Goal: Task Accomplishment & Management: Use online tool/utility

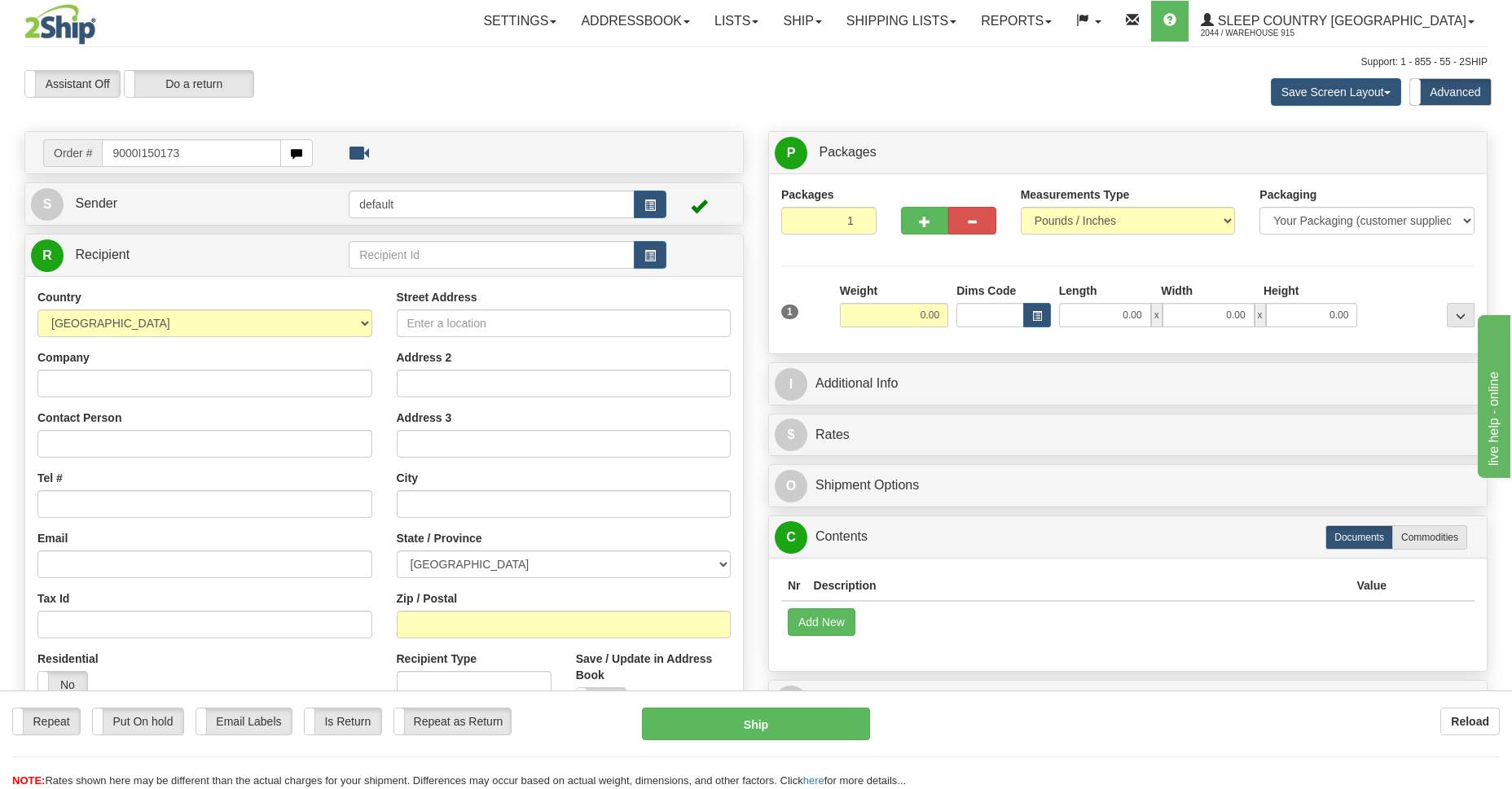
type input "9000I150173"
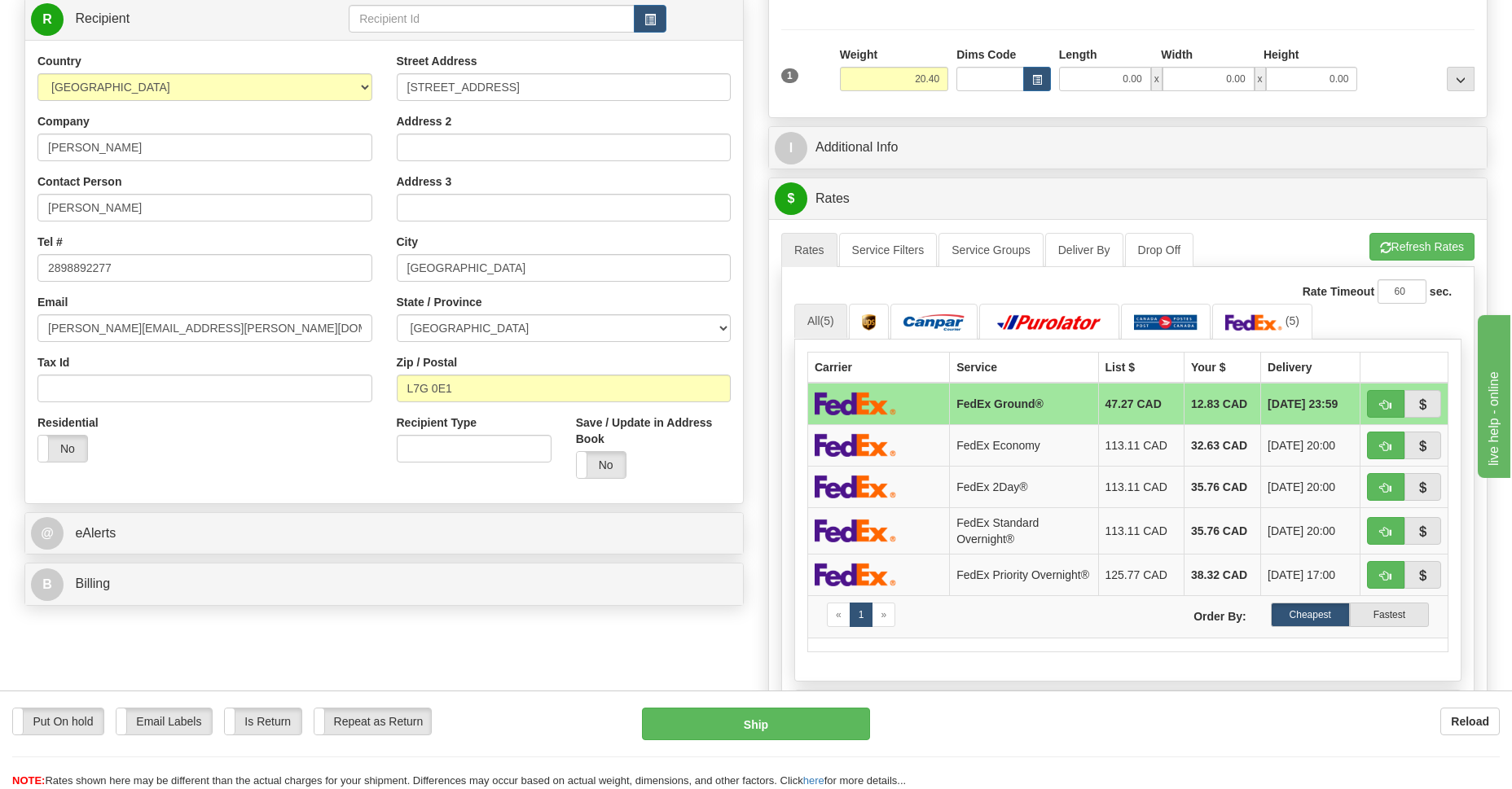
scroll to position [473, 0]
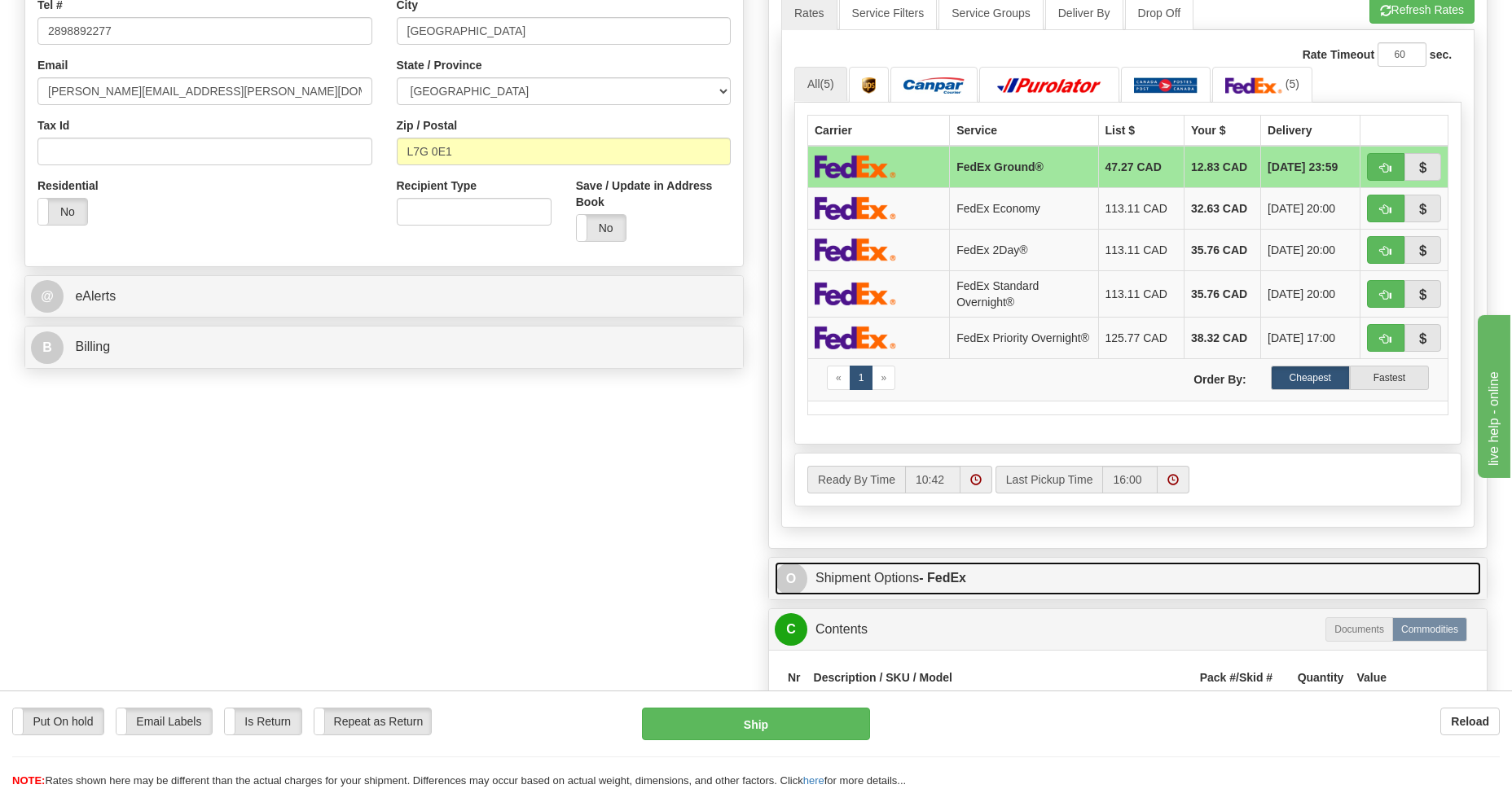
click at [859, 582] on link "O Shipment Options - FedEx" at bounding box center [1127, 579] width 707 height 33
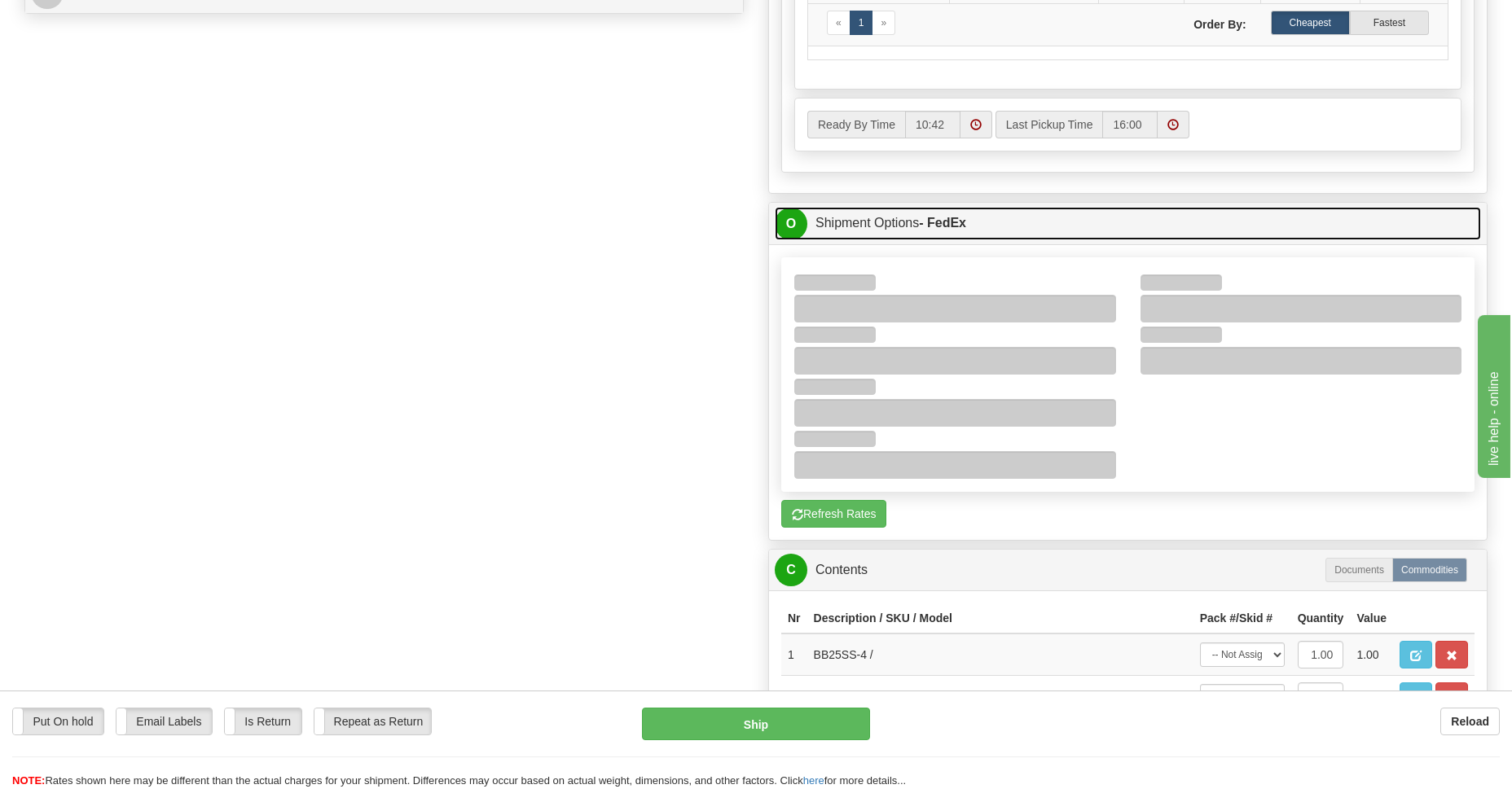
scroll to position [946, 0]
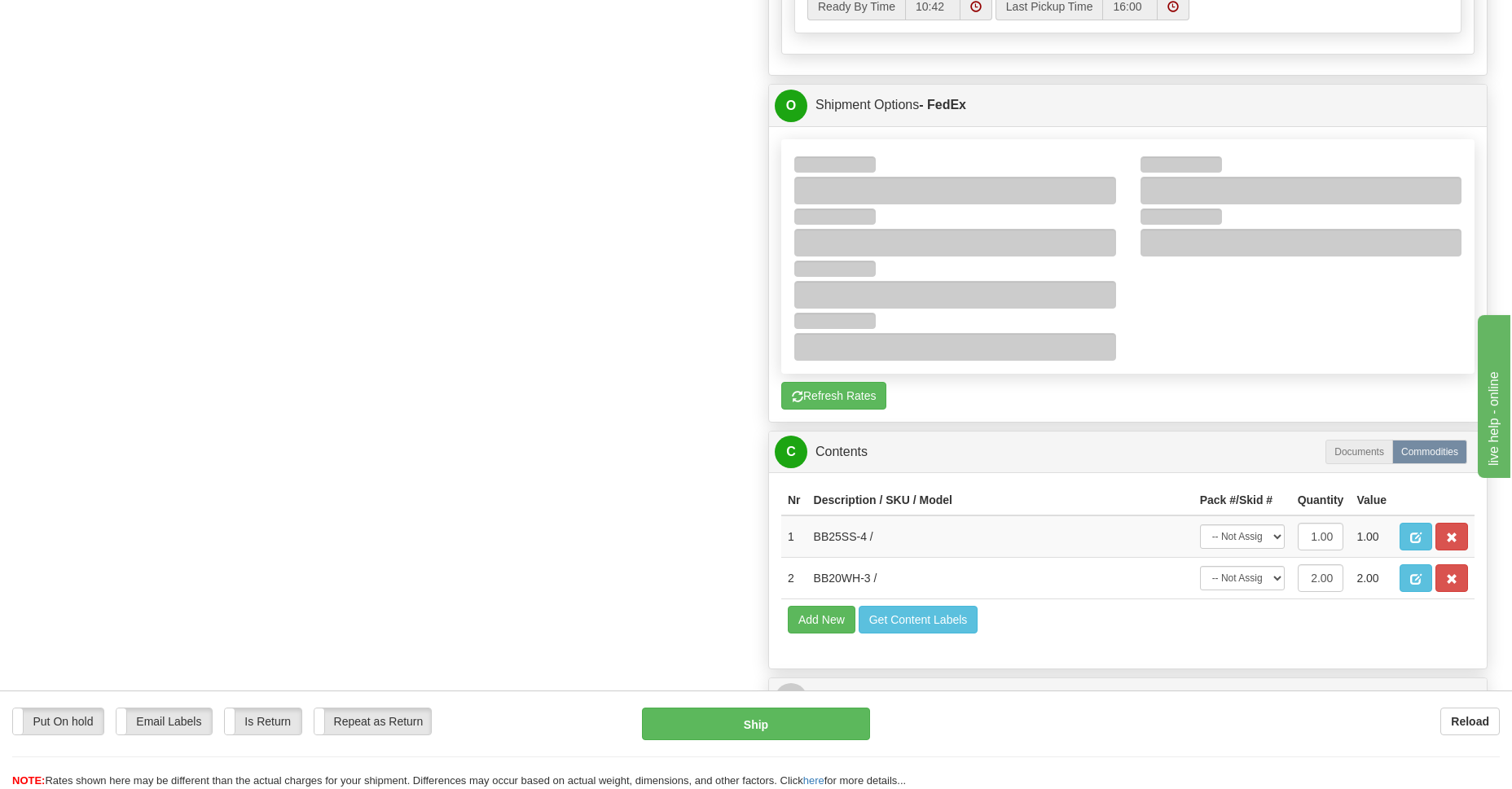
click at [1192, 190] on div at bounding box center [1301, 191] width 322 height 28
click at [1258, 160] on div at bounding box center [1301, 178] width 346 height 52
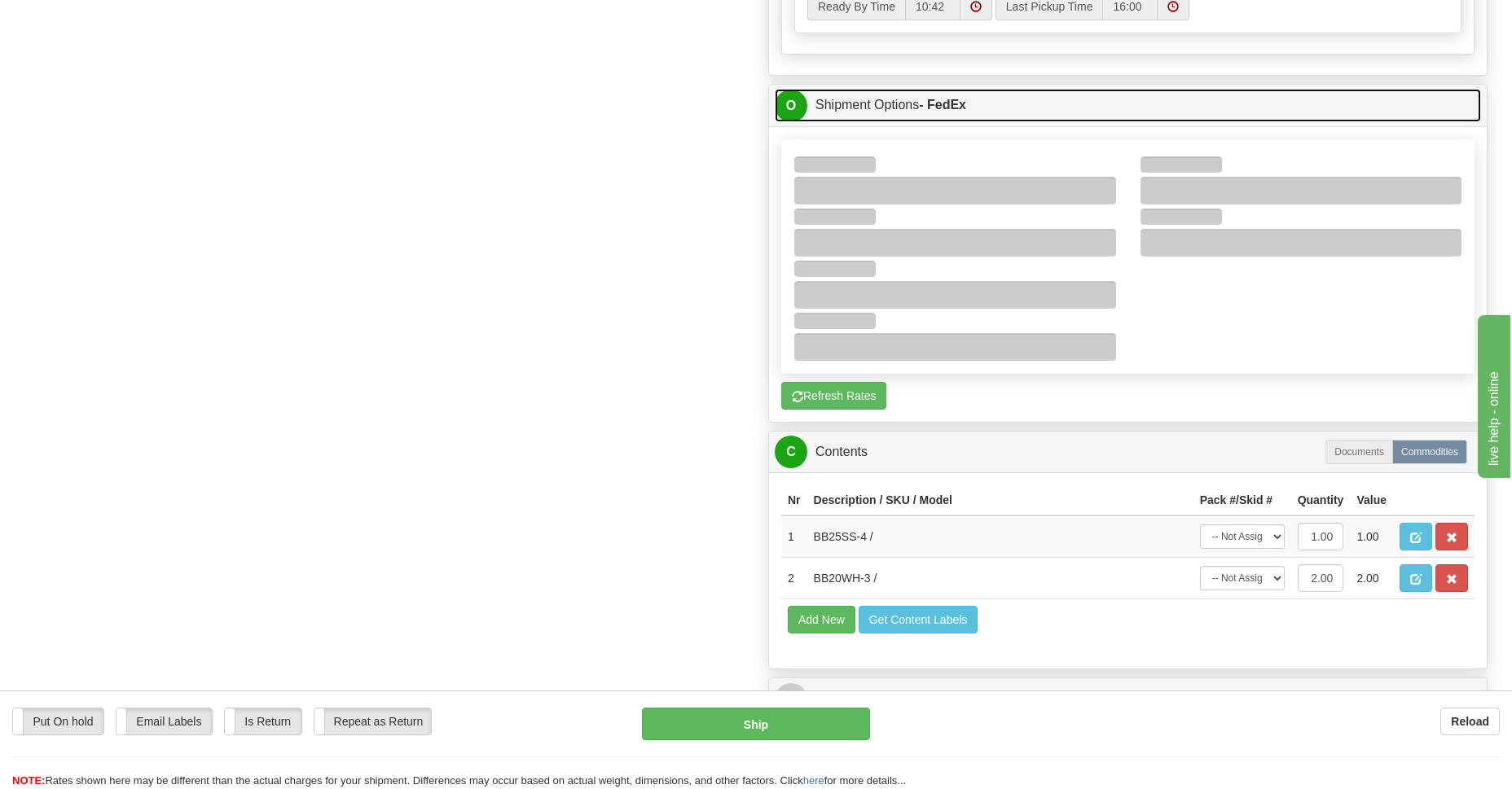
click at [838, 116] on link "O Shipment Options - FedEx" at bounding box center [1127, 105] width 707 height 33
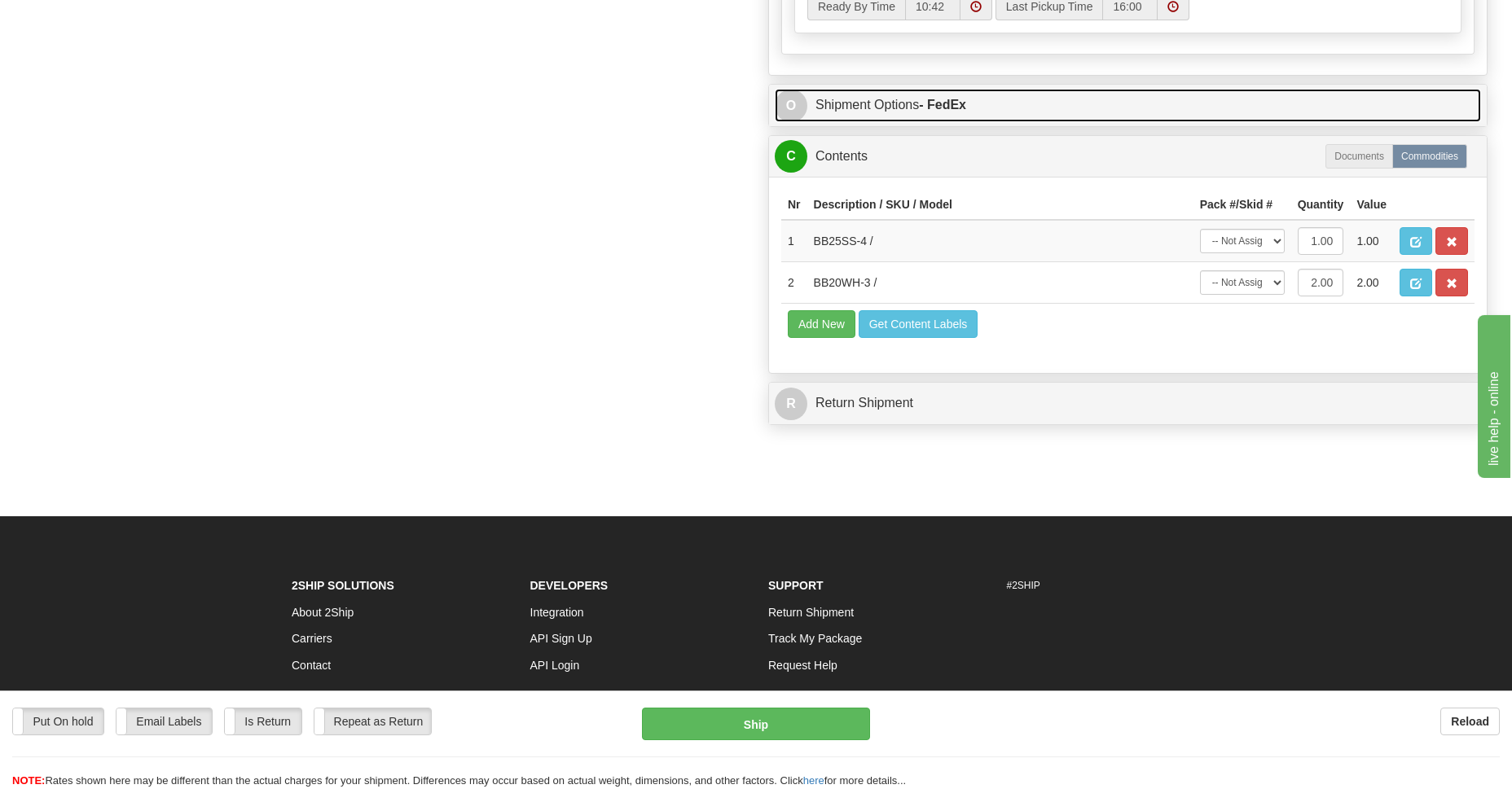
click at [832, 113] on link "O Shipment Options - FedEx" at bounding box center [1127, 105] width 707 height 33
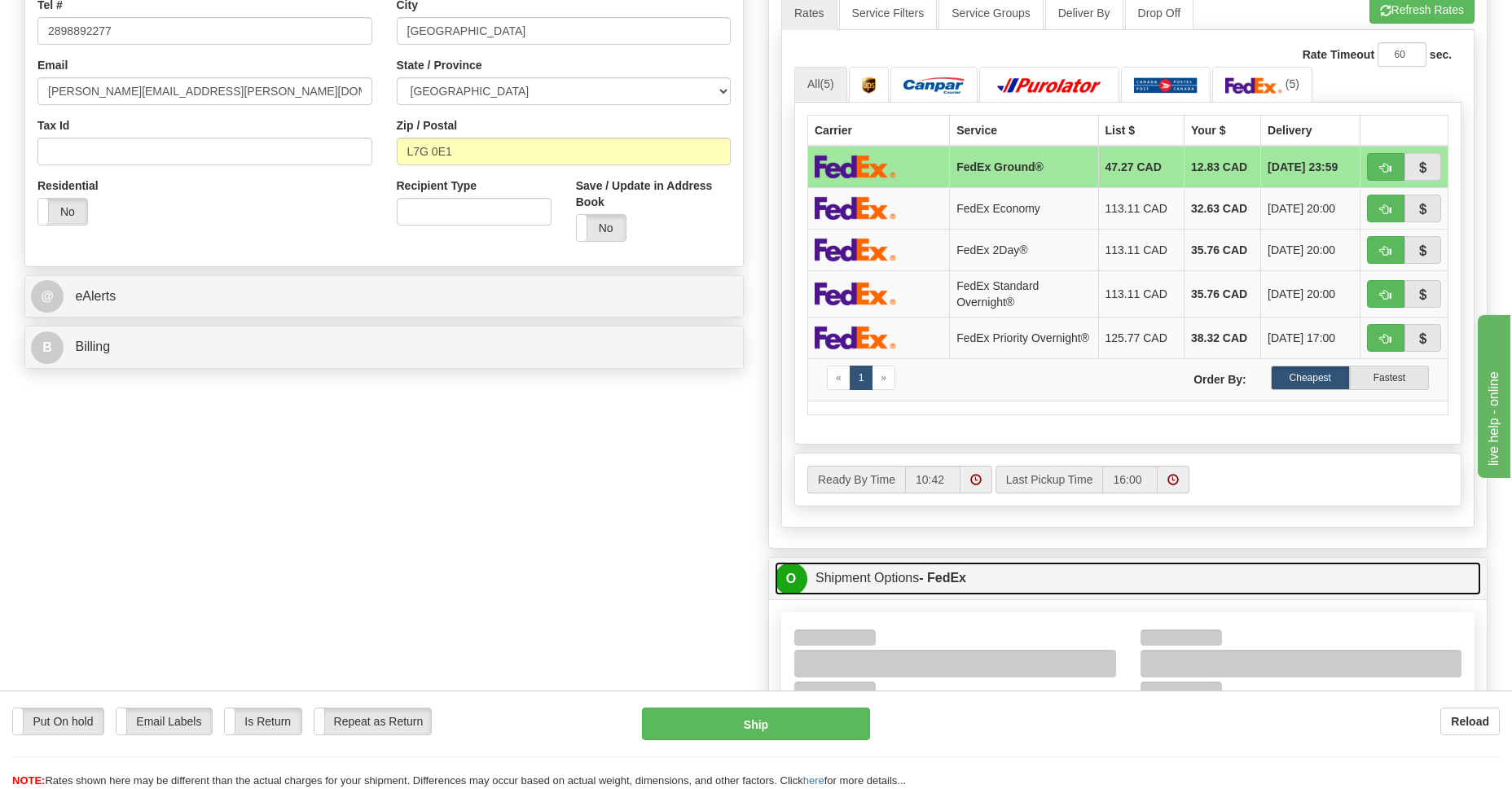
scroll to position [355, 0]
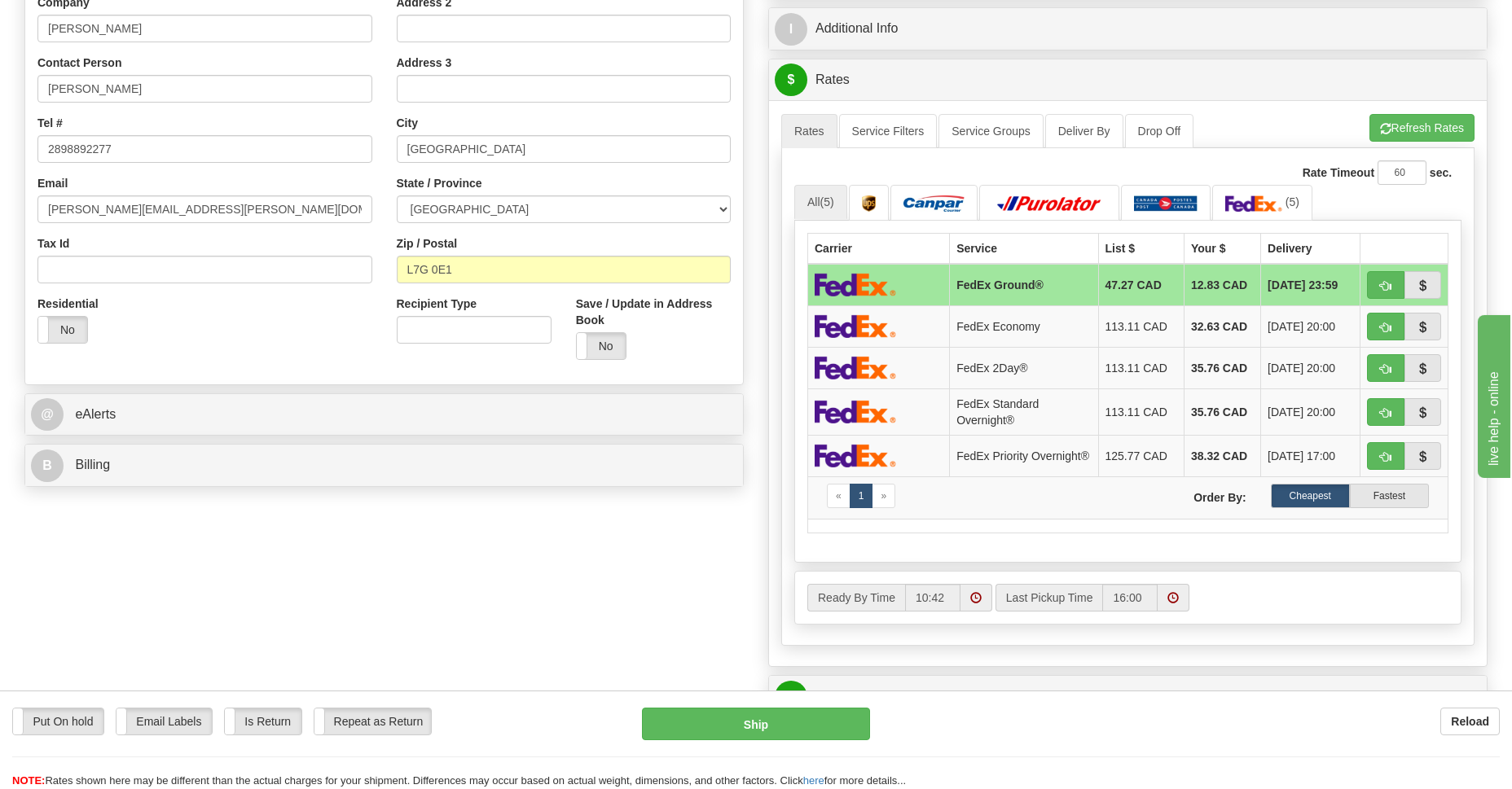
click at [900, 282] on td at bounding box center [878, 285] width 141 height 43
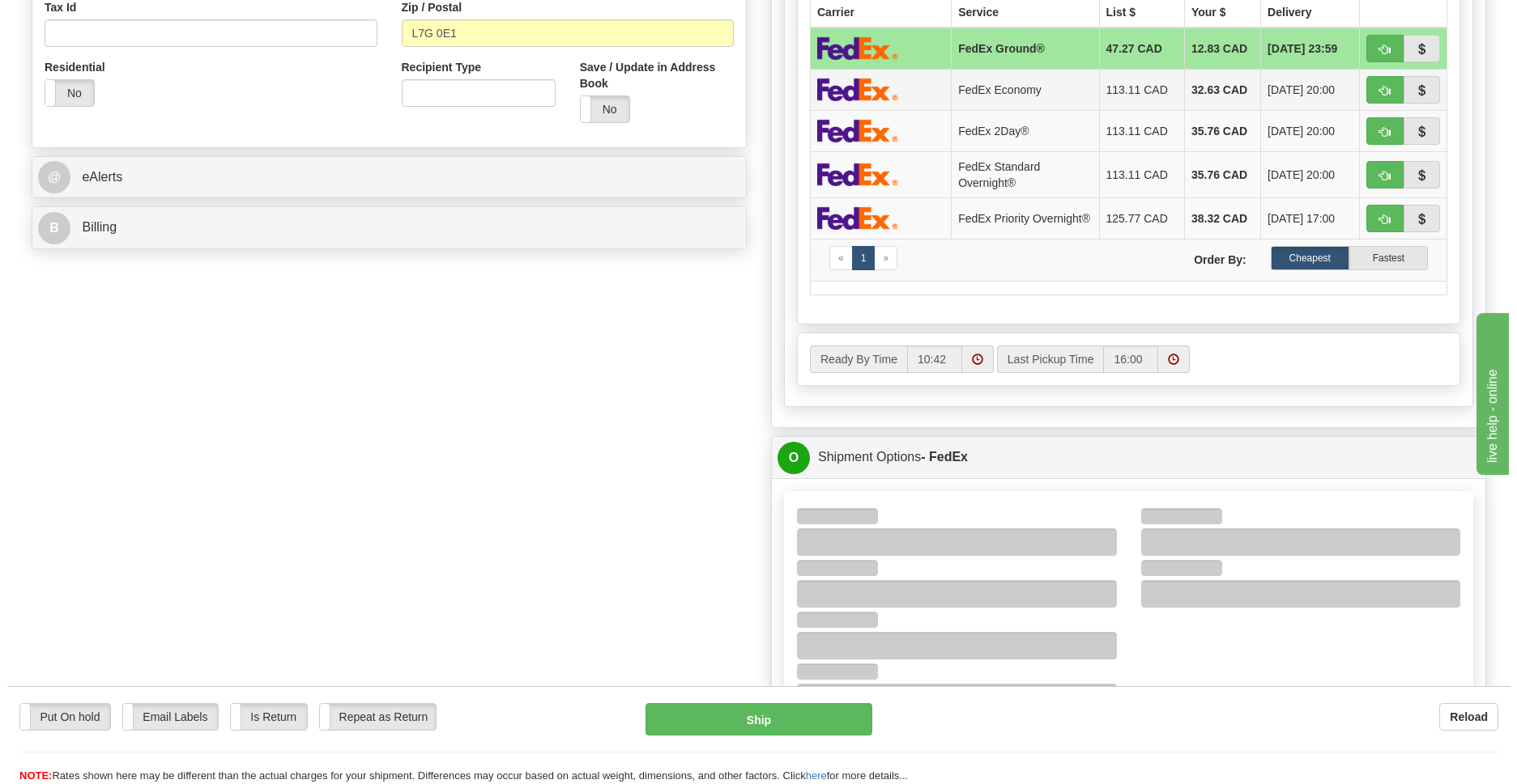
scroll to position [940, 0]
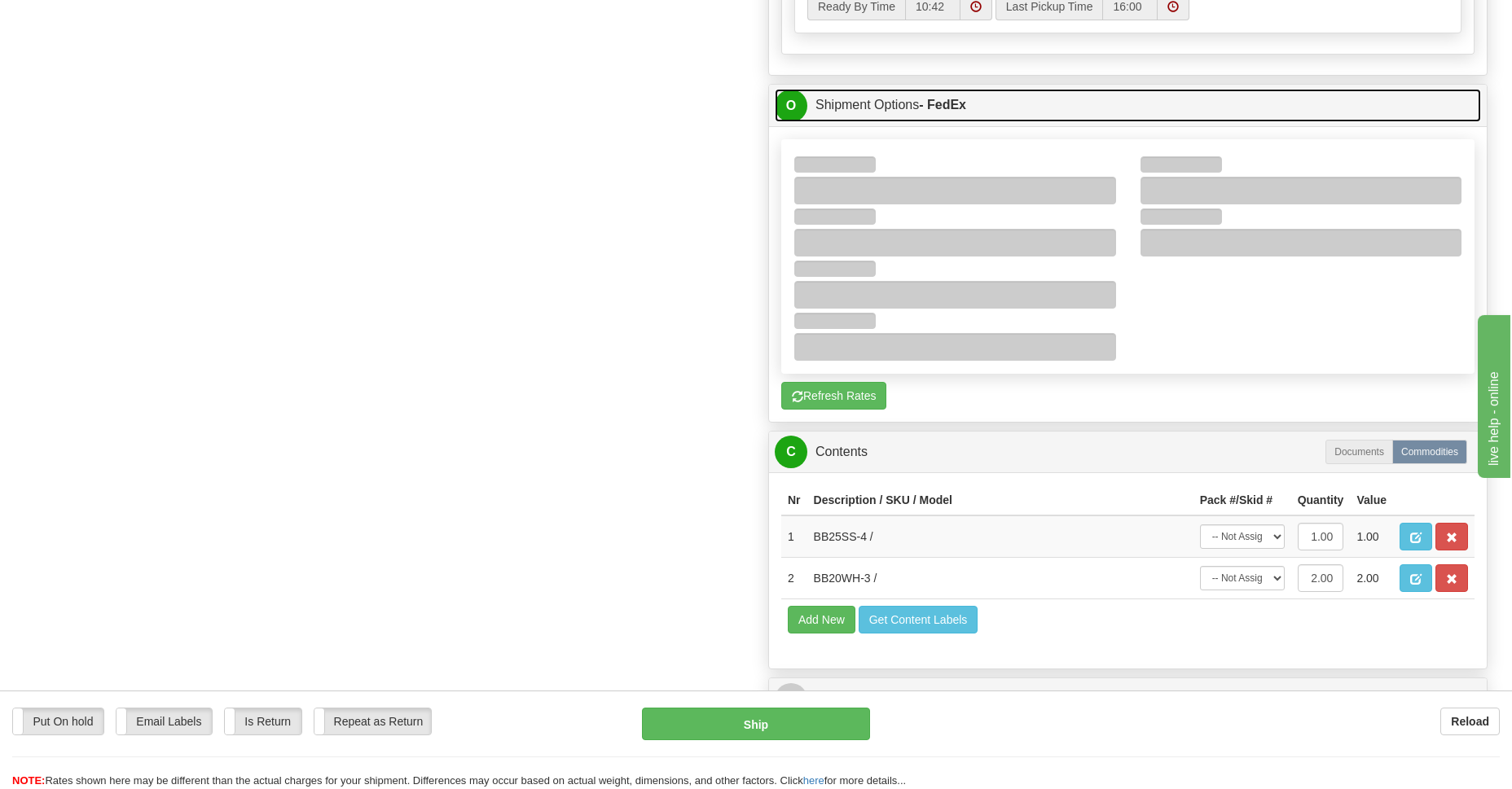
click at [795, 110] on span "O" at bounding box center [791, 106] width 33 height 33
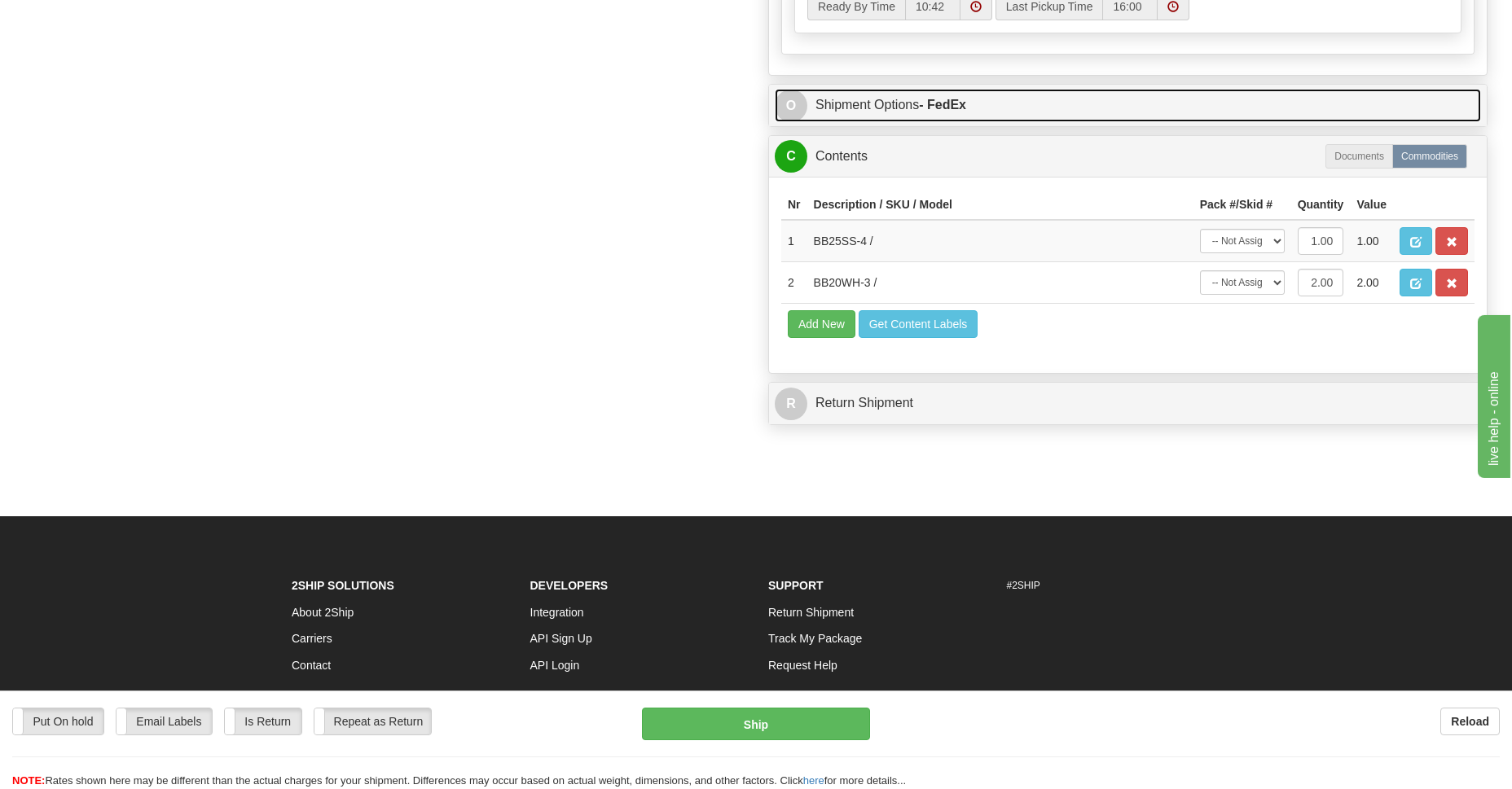
click at [795, 110] on span "O" at bounding box center [791, 106] width 33 height 33
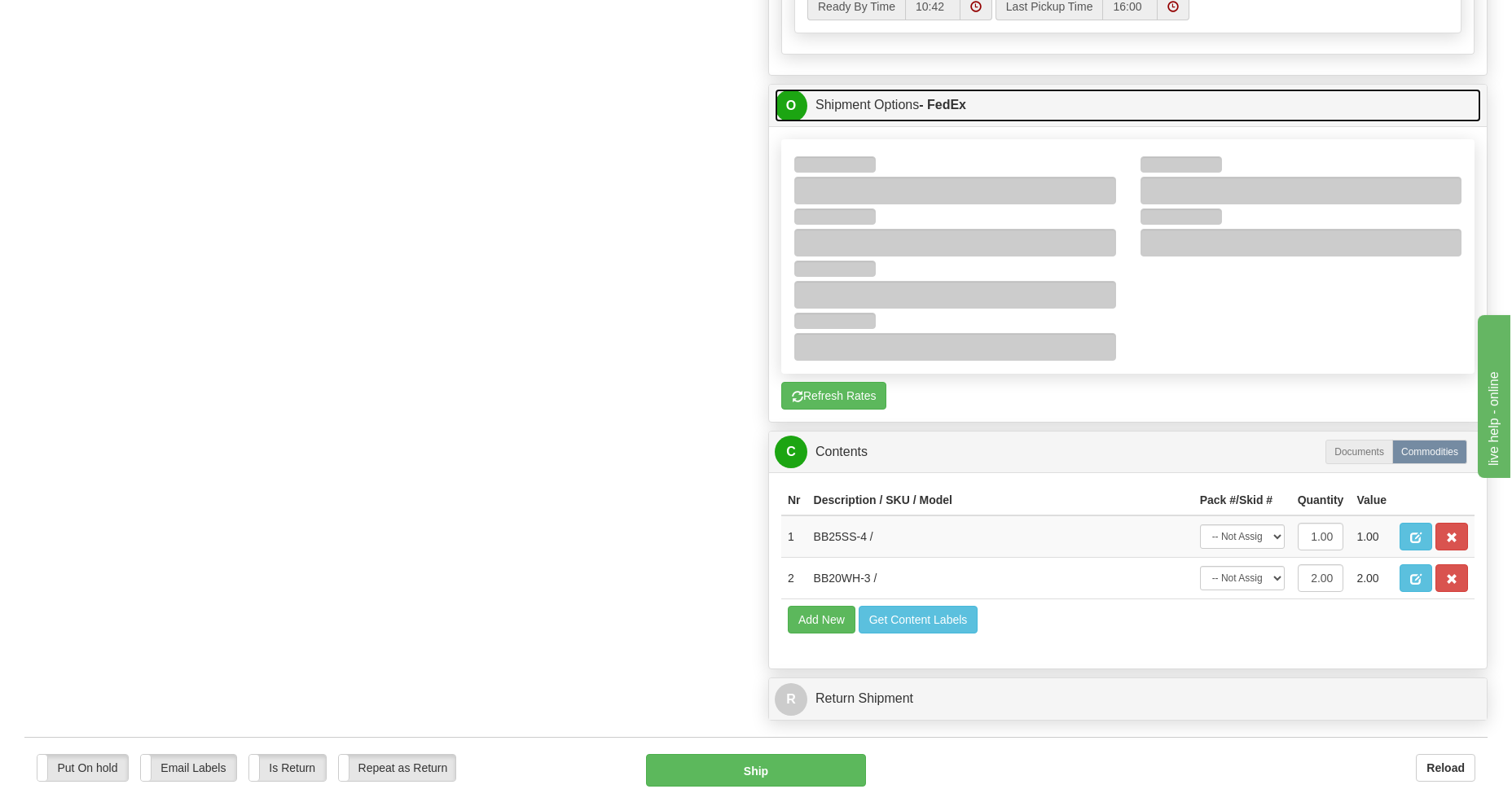
click at [796, 110] on span "O" at bounding box center [791, 106] width 33 height 33
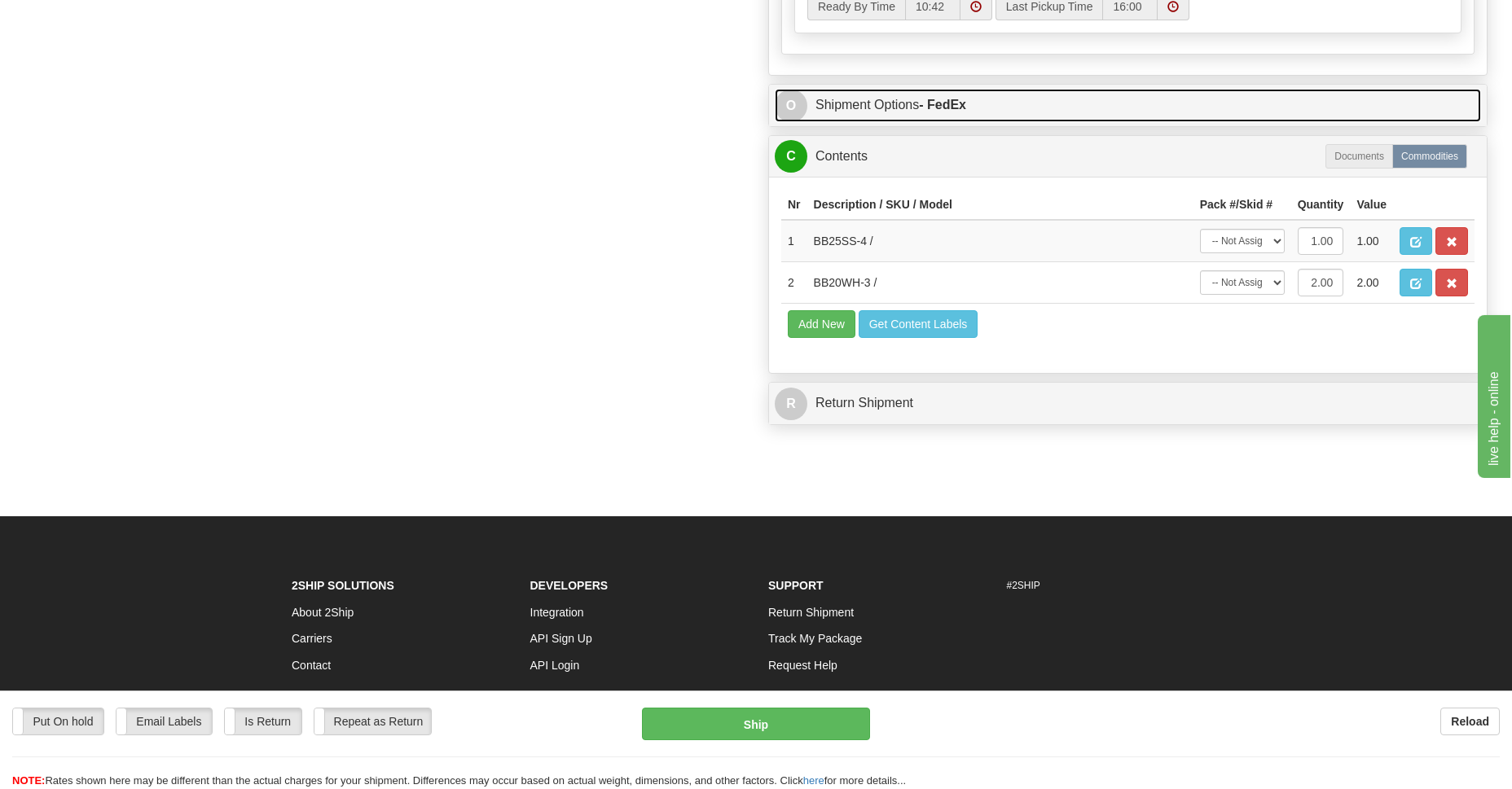
click at [796, 110] on span "O" at bounding box center [791, 106] width 33 height 33
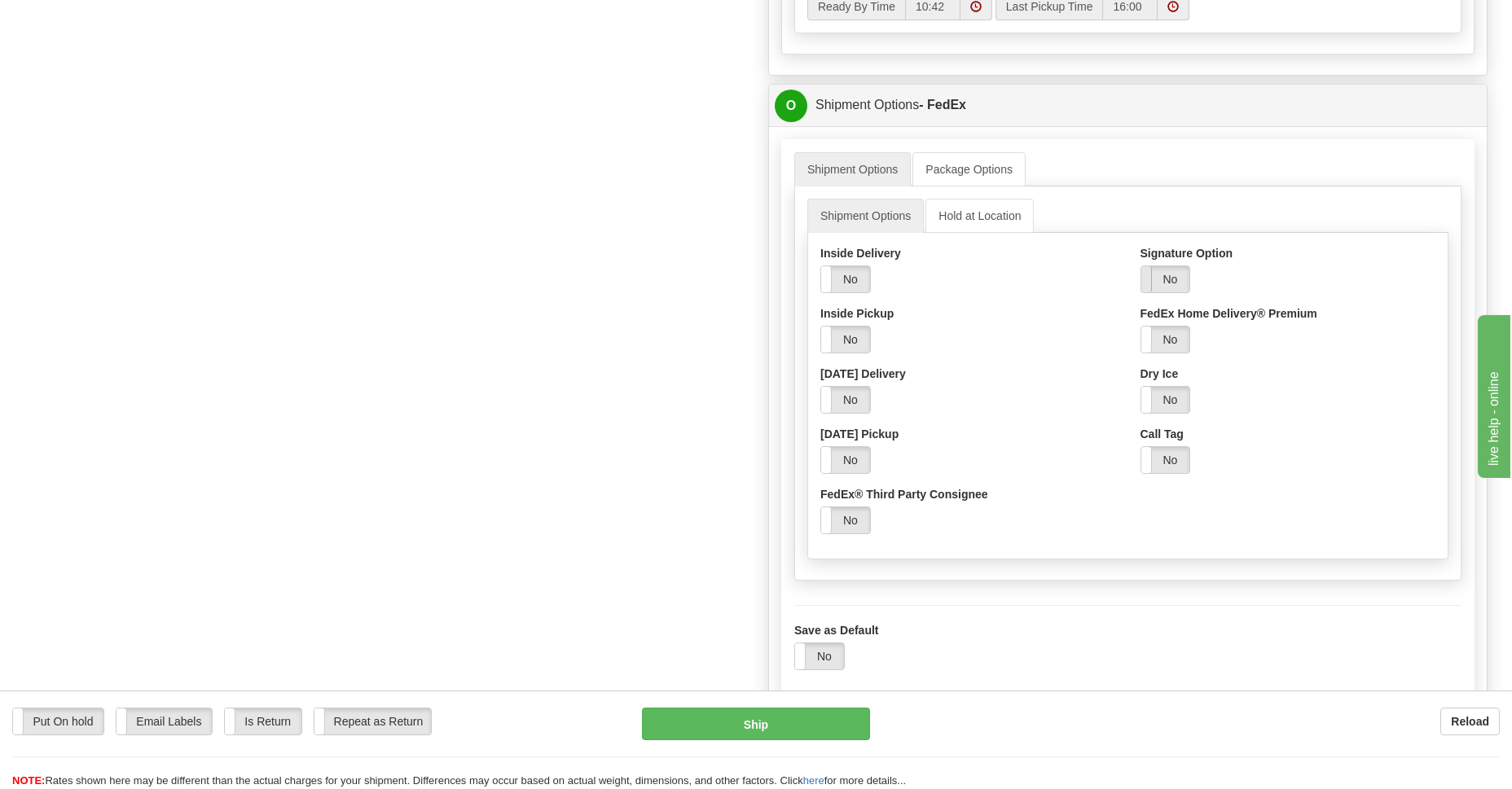
click at [1145, 281] on span at bounding box center [1141, 279] width 21 height 26
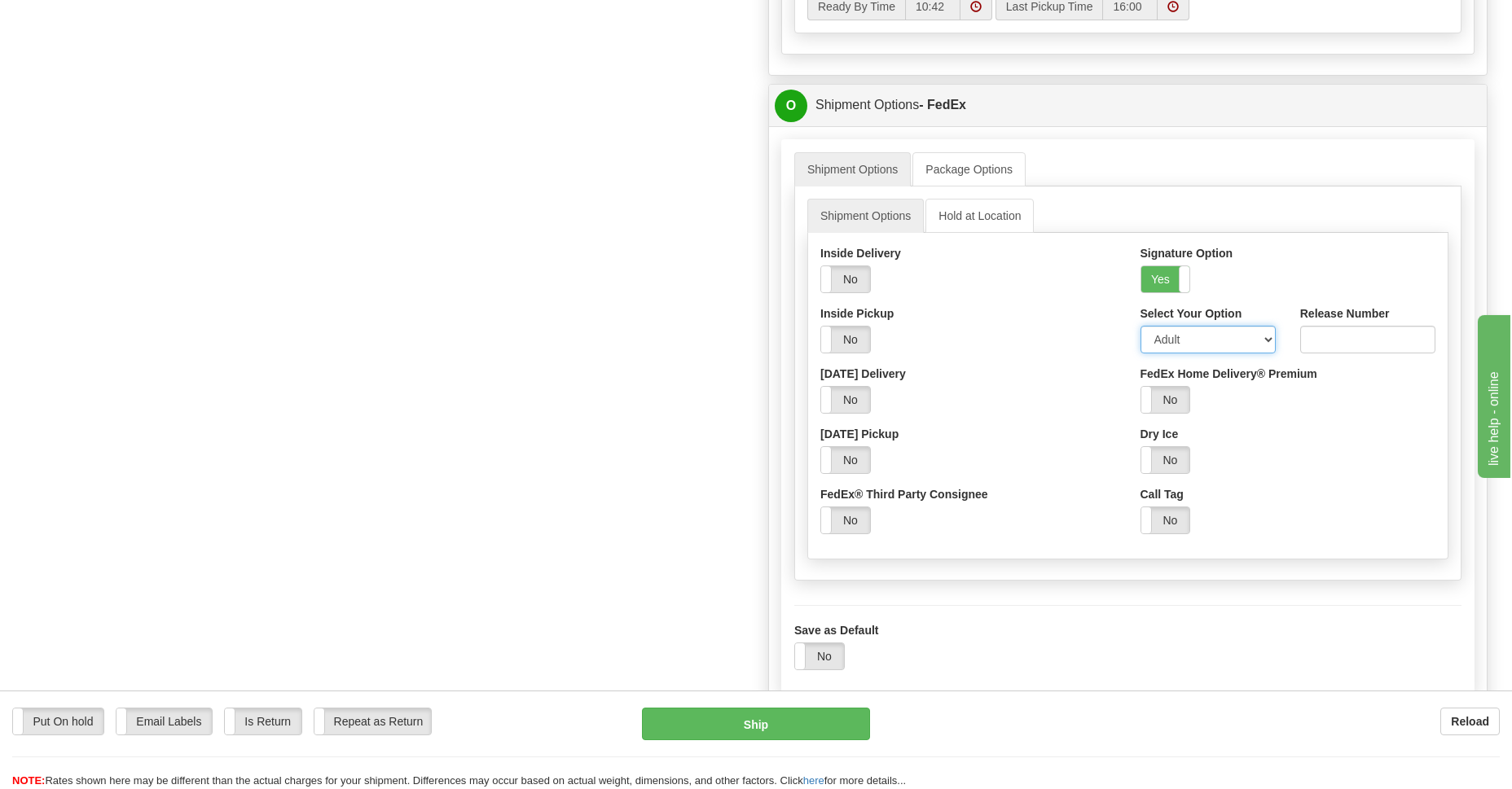
click at [1258, 347] on select "Adult Direct Indirect No Signature Required Service Default" at bounding box center [1208, 339] width 135 height 28
select select "2"
click at [1141, 330] on select "Adult Direct Indirect No Signature Required Service Default" at bounding box center [1208, 339] width 135 height 28
click at [780, 716] on button "Ship" at bounding box center [755, 724] width 227 height 33
type input "92"
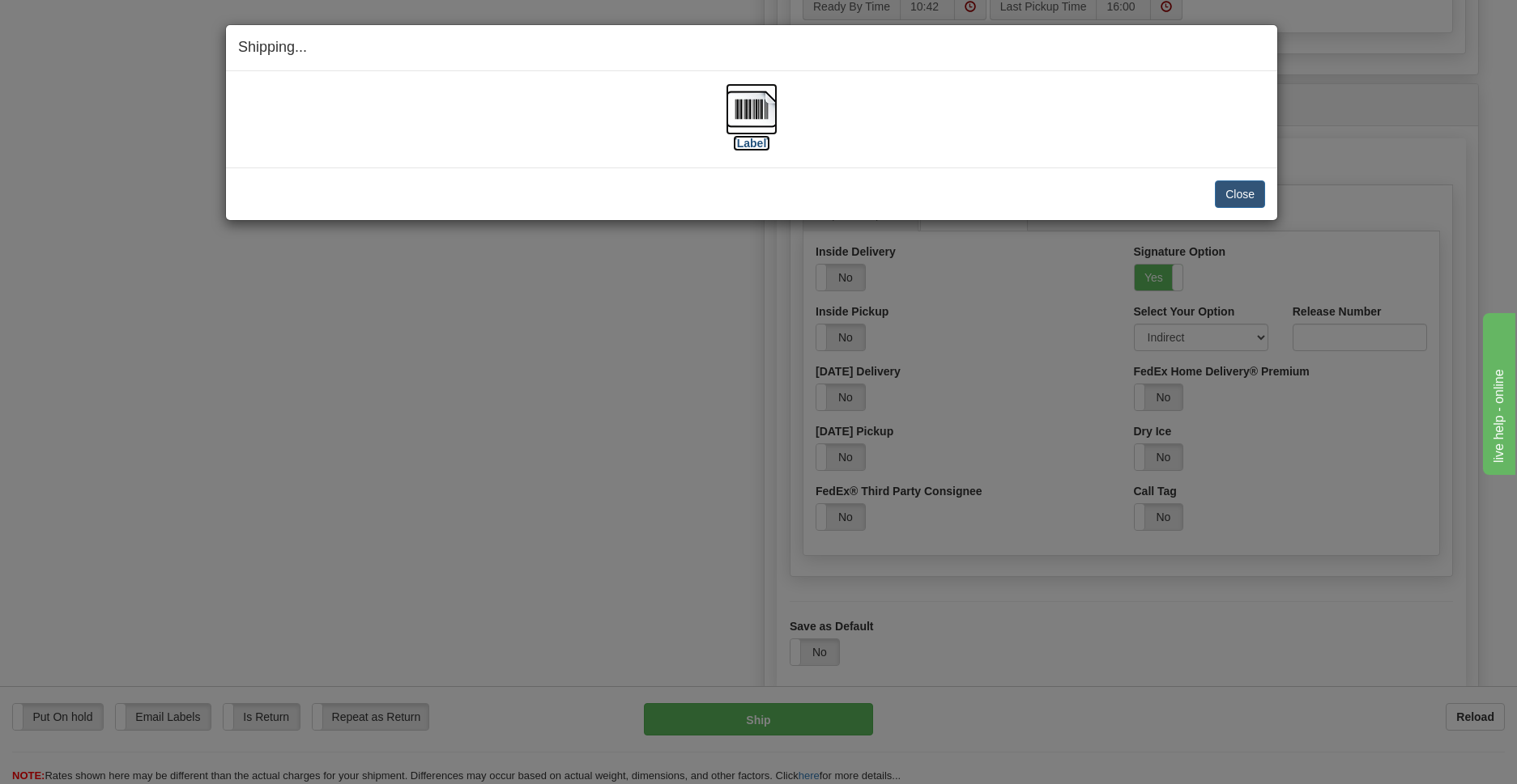
click at [756, 116] on img at bounding box center [752, 110] width 52 height 52
click at [1241, 192] on button "Close" at bounding box center [1240, 194] width 50 height 28
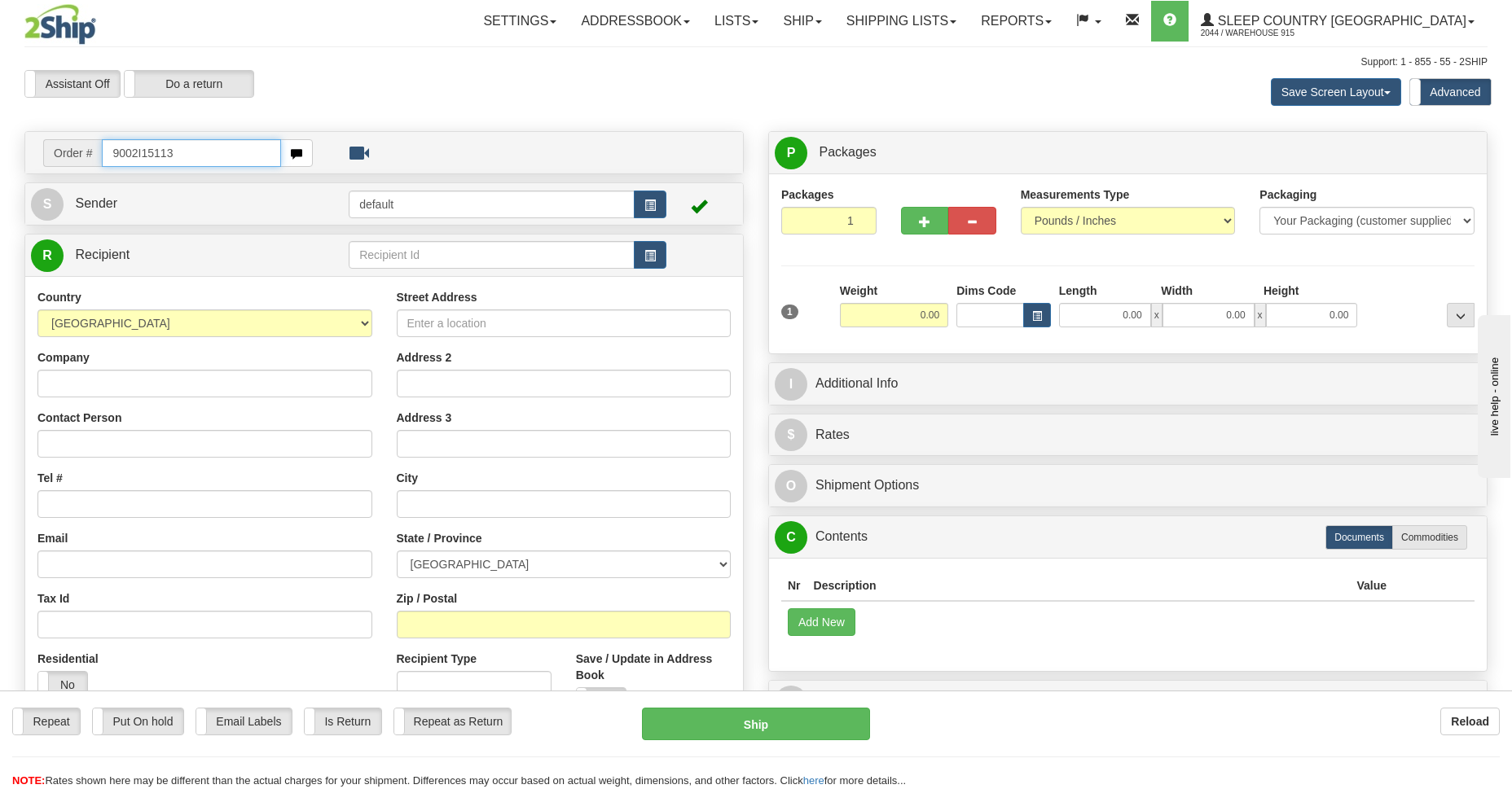
type input "9002I151133"
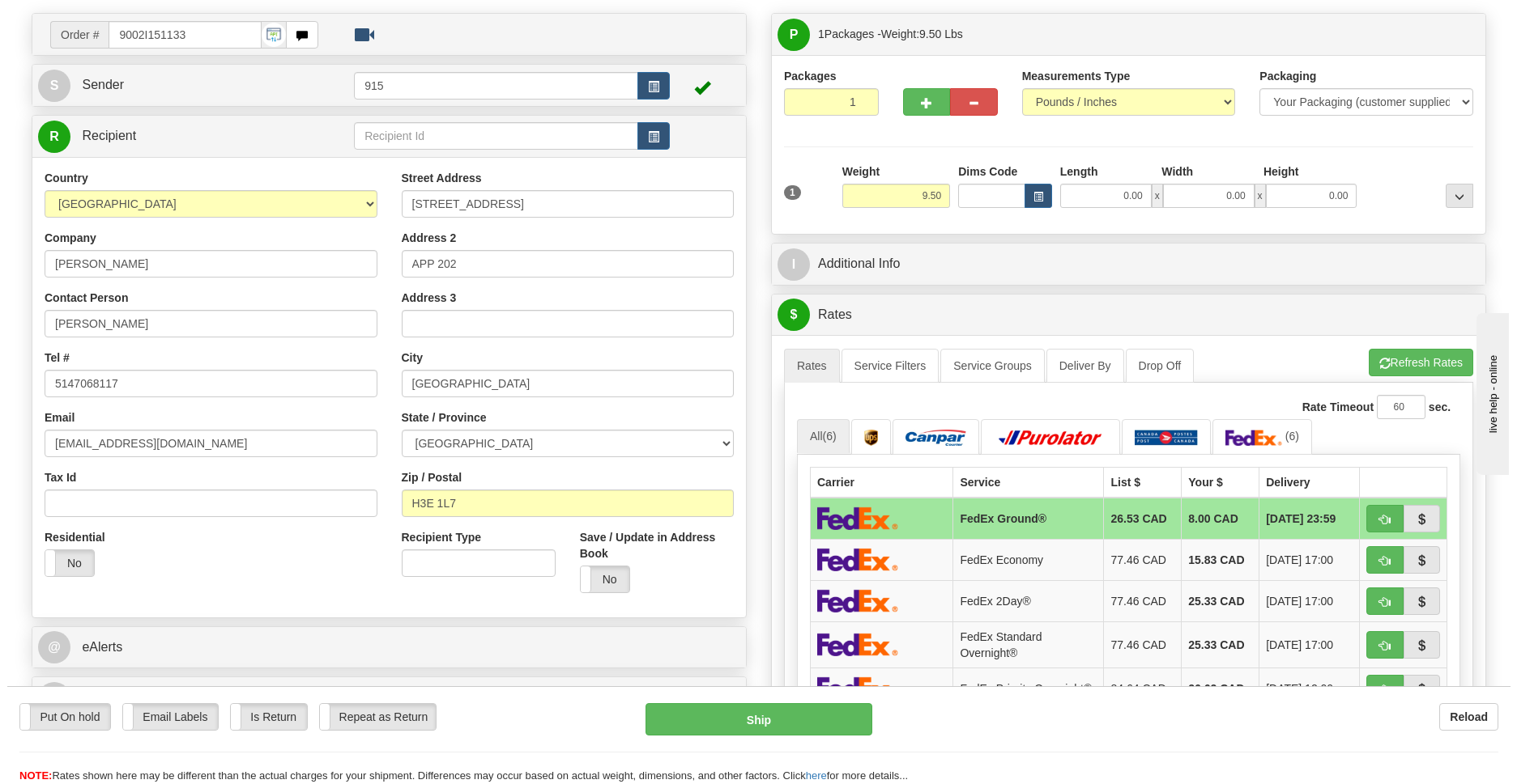
scroll to position [353, 0]
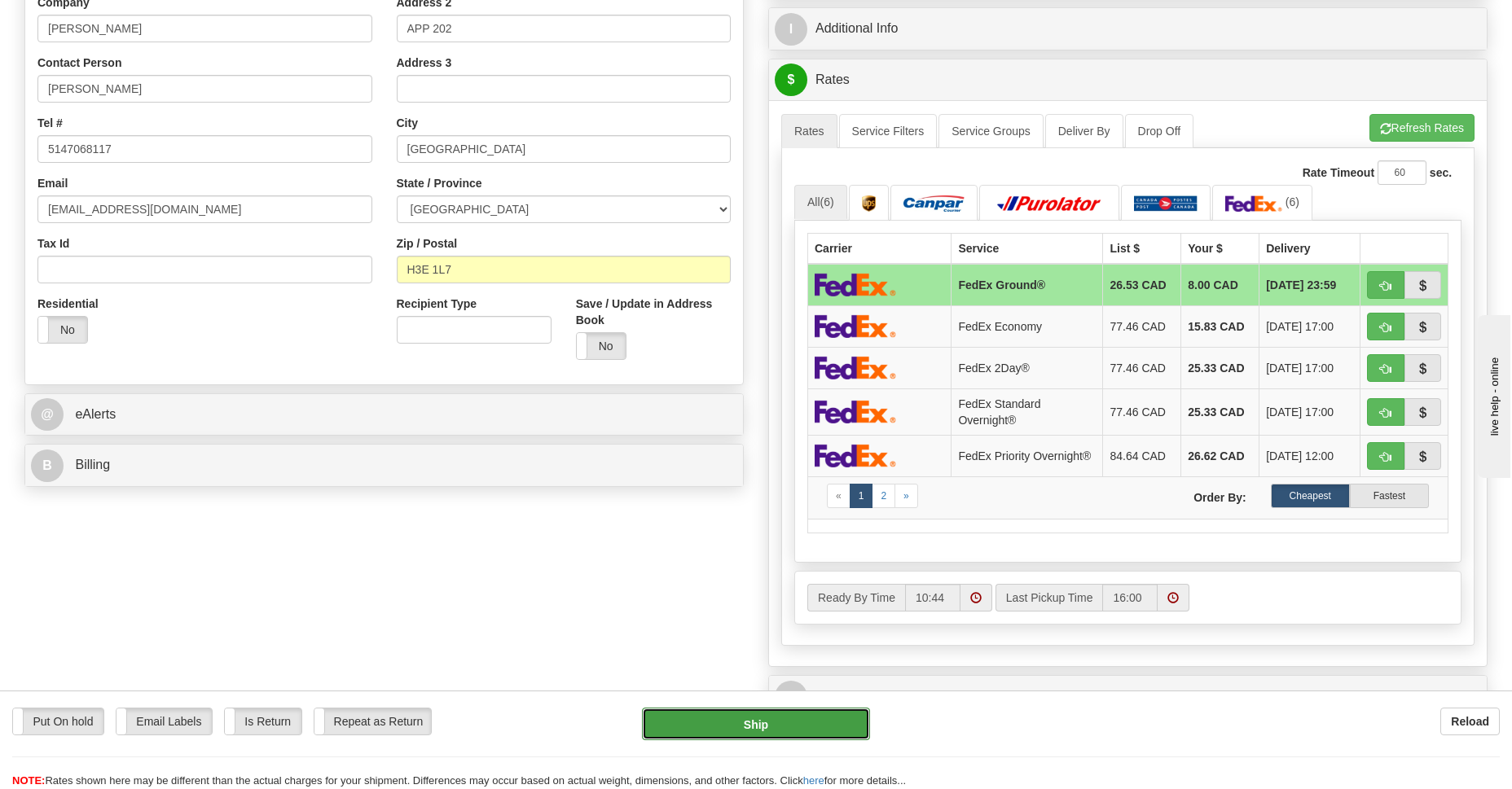
click at [745, 725] on button "Ship" at bounding box center [755, 724] width 227 height 33
type input "92"
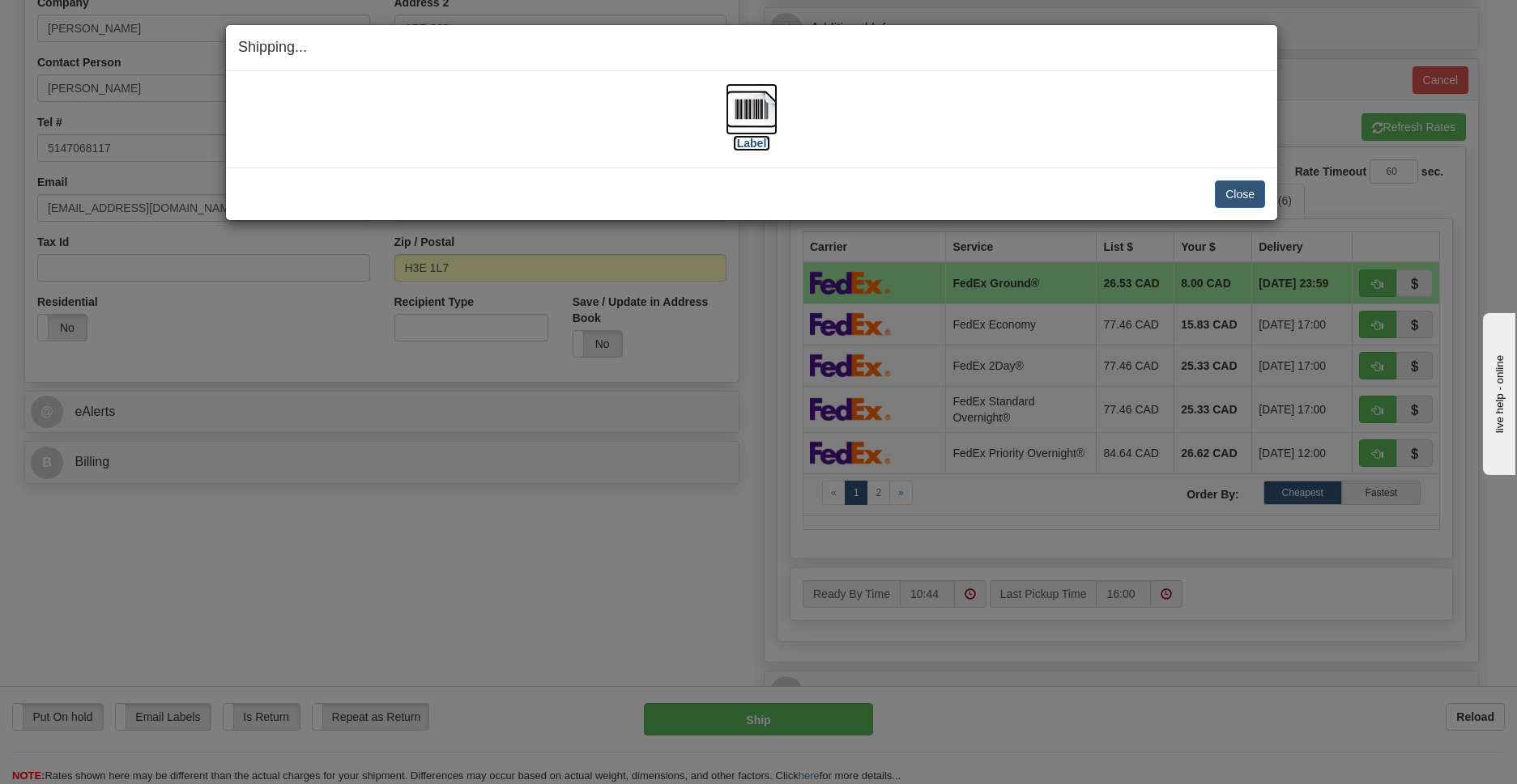
click at [751, 107] on img at bounding box center [752, 110] width 52 height 52
click at [1239, 191] on button "Close" at bounding box center [1240, 194] width 50 height 28
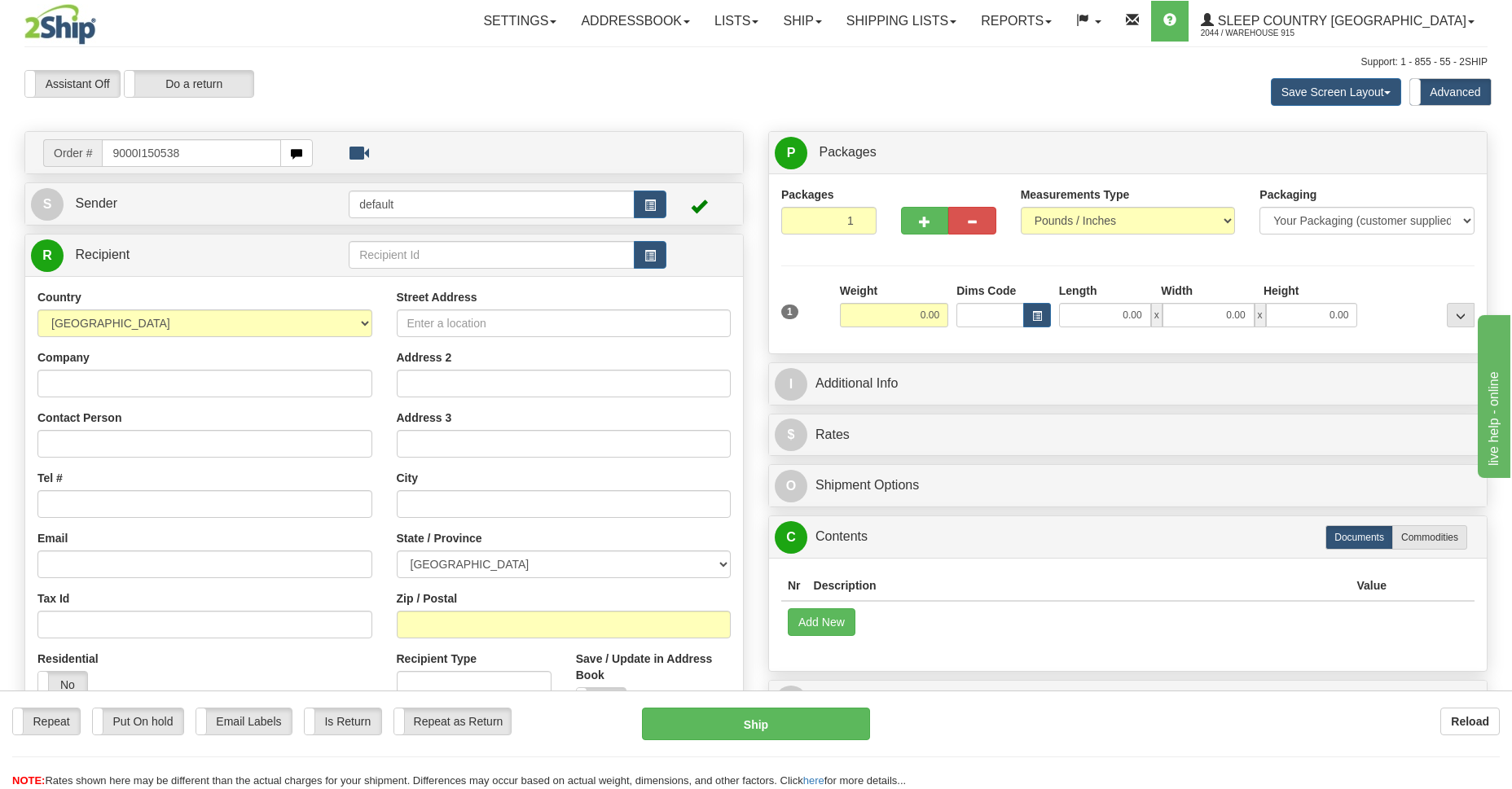
type input "9000I150538"
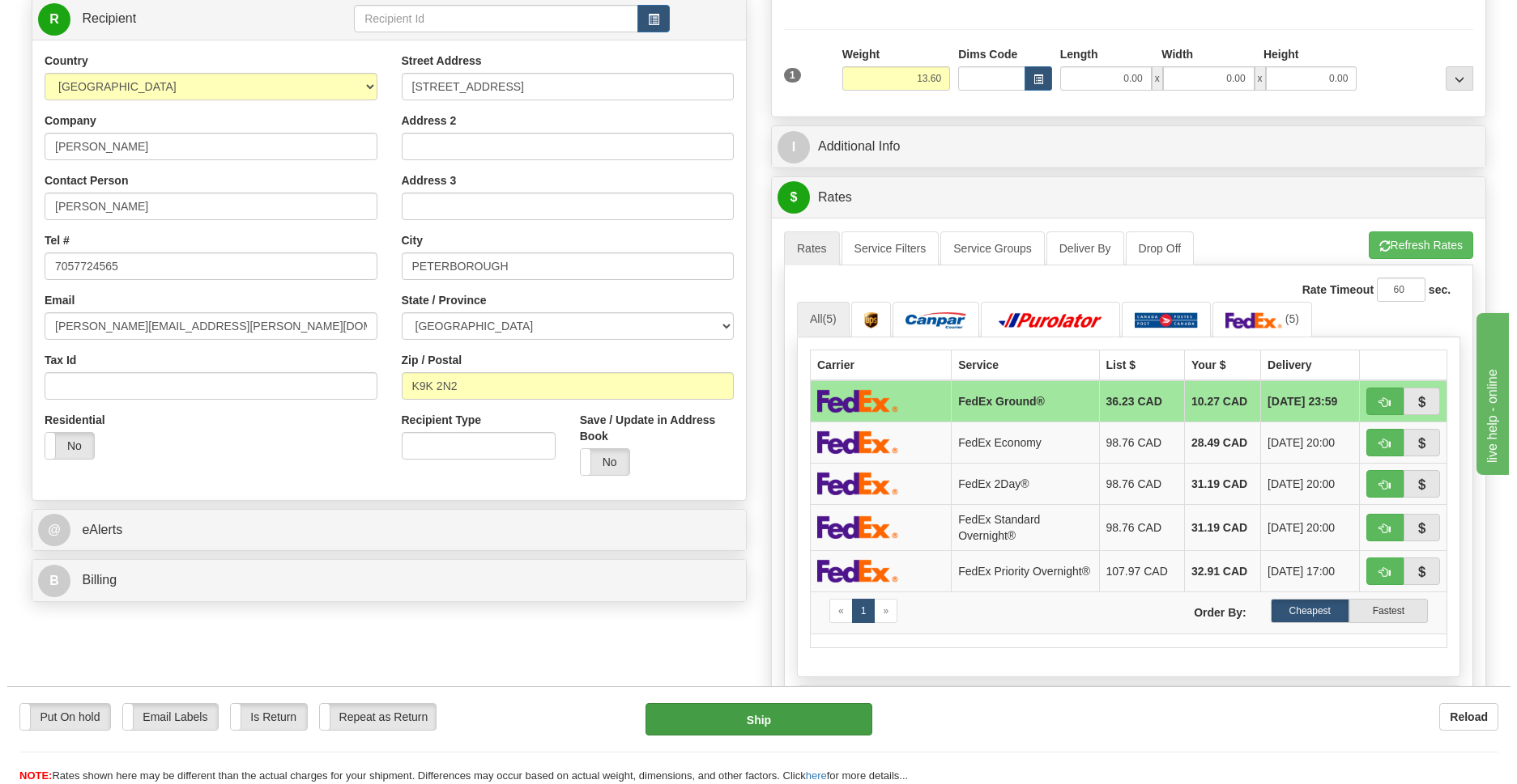
scroll to position [117, 0]
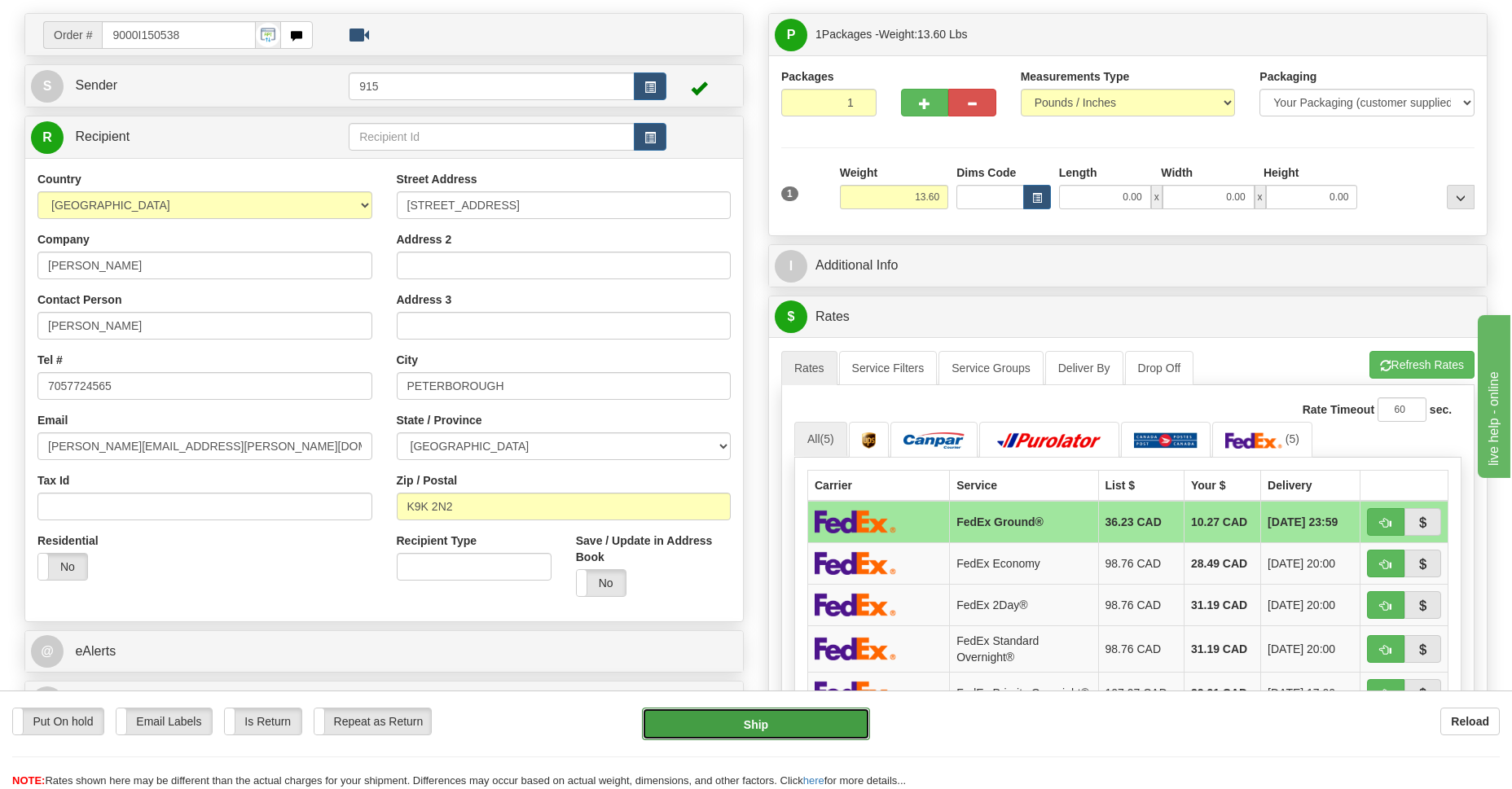
click at [786, 728] on button "Ship" at bounding box center [755, 724] width 227 height 33
type input "92"
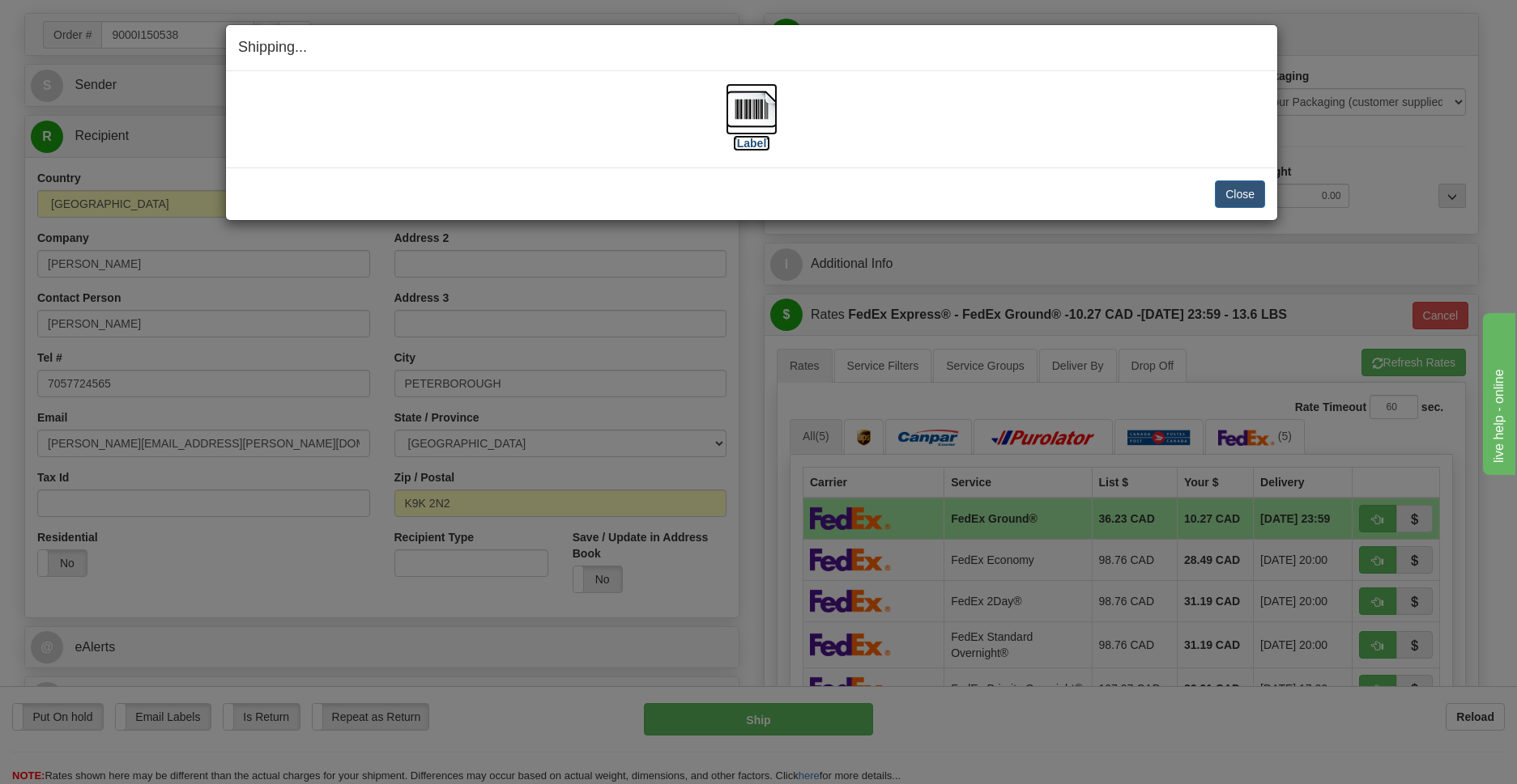
click at [733, 106] on img at bounding box center [752, 110] width 52 height 52
click at [1243, 191] on button "Close" at bounding box center [1240, 194] width 50 height 28
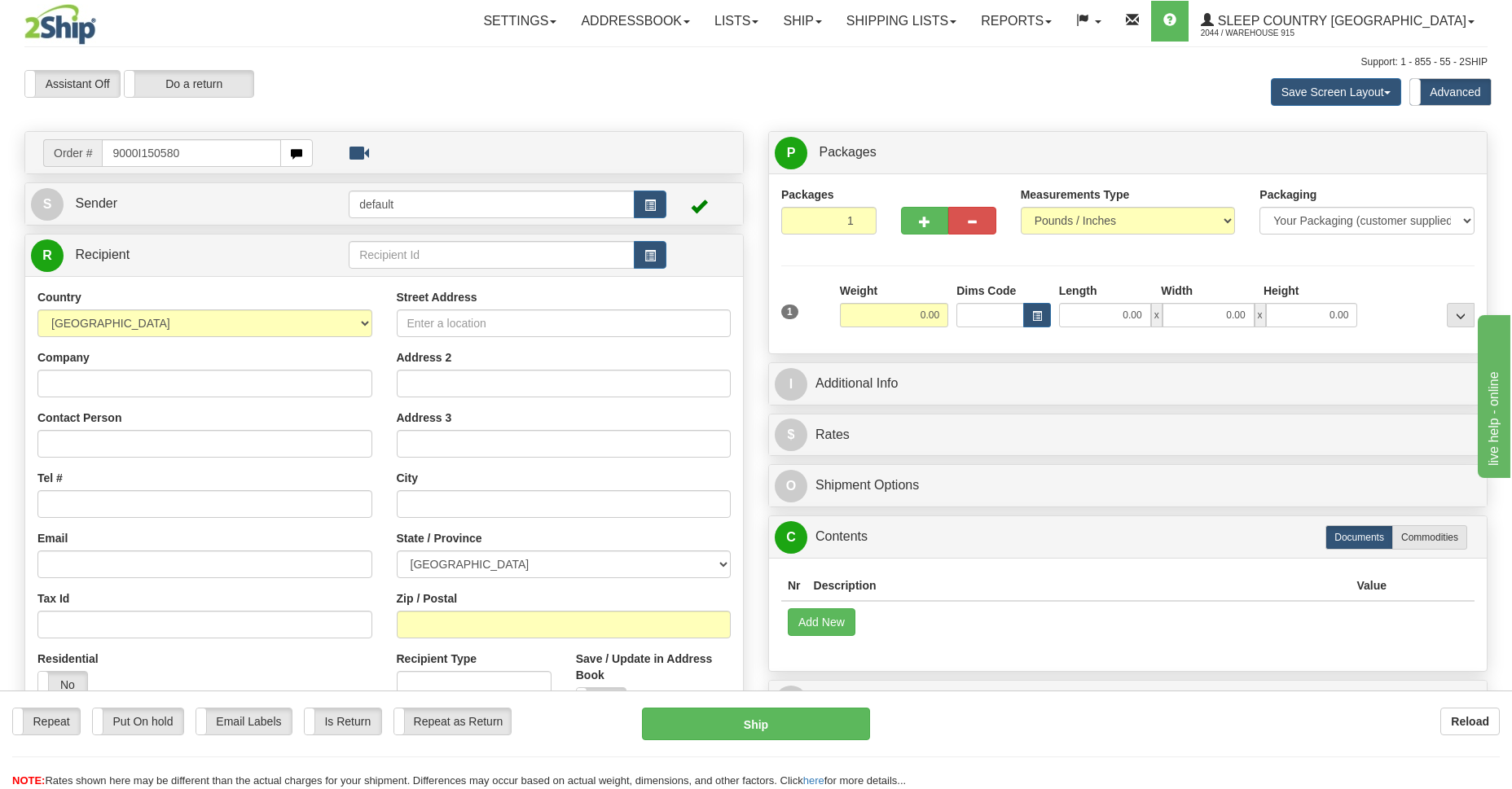
type input "9000I150580"
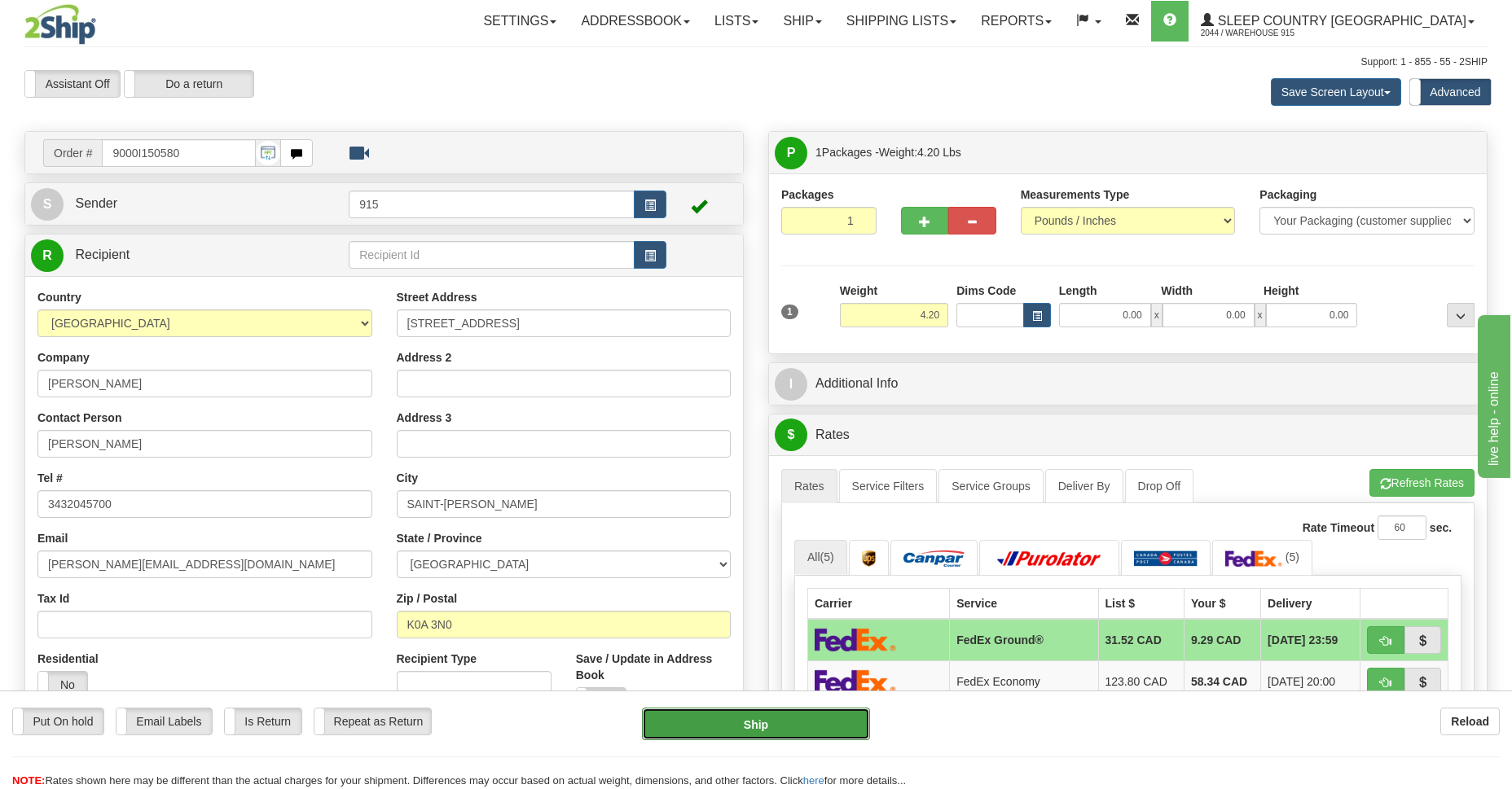
click at [749, 722] on button "Ship" at bounding box center [755, 724] width 227 height 33
type input "92"
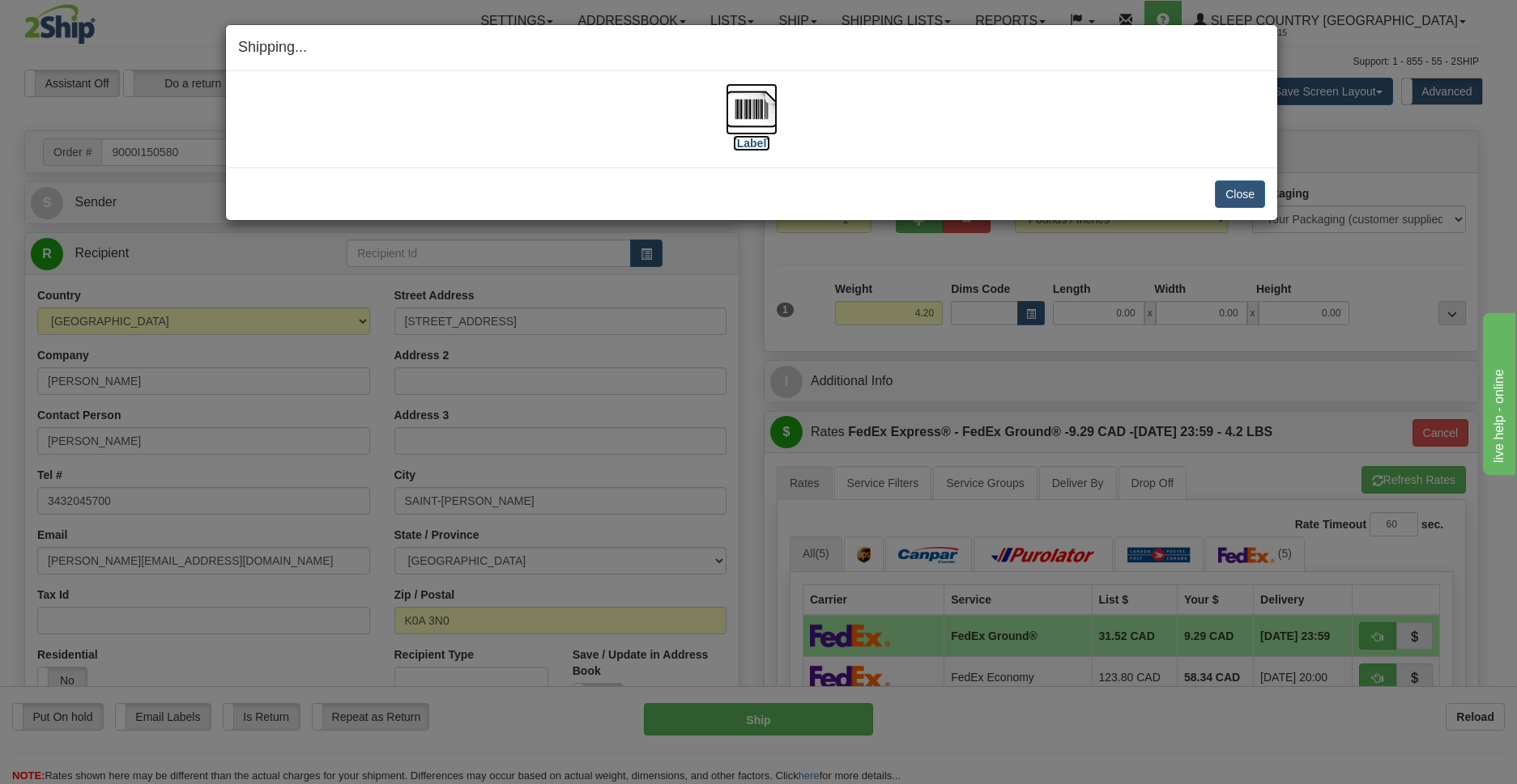
click at [748, 114] on img at bounding box center [752, 110] width 52 height 52
click at [1239, 191] on button "Close" at bounding box center [1240, 194] width 50 height 28
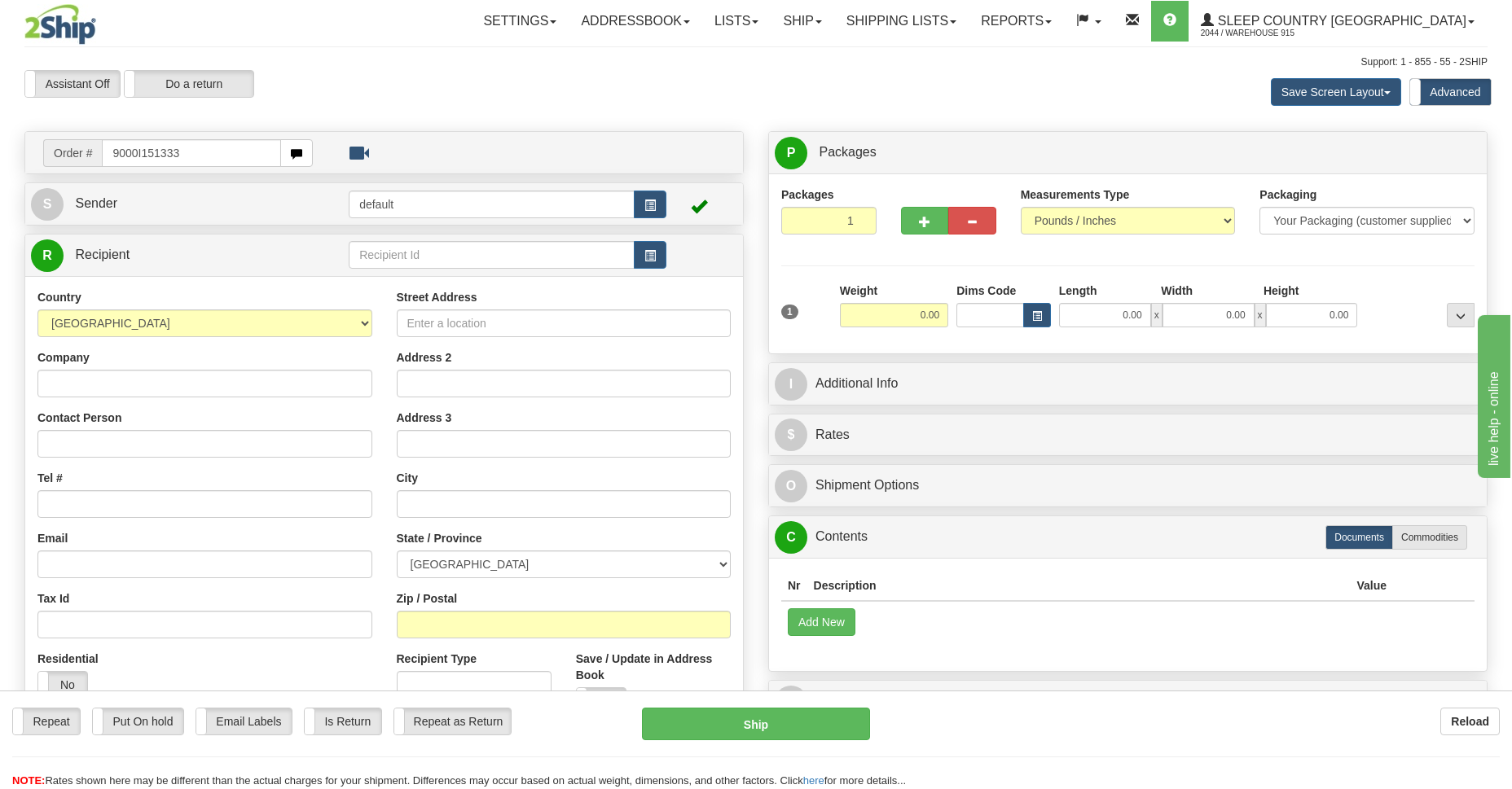
type input "9000I151333"
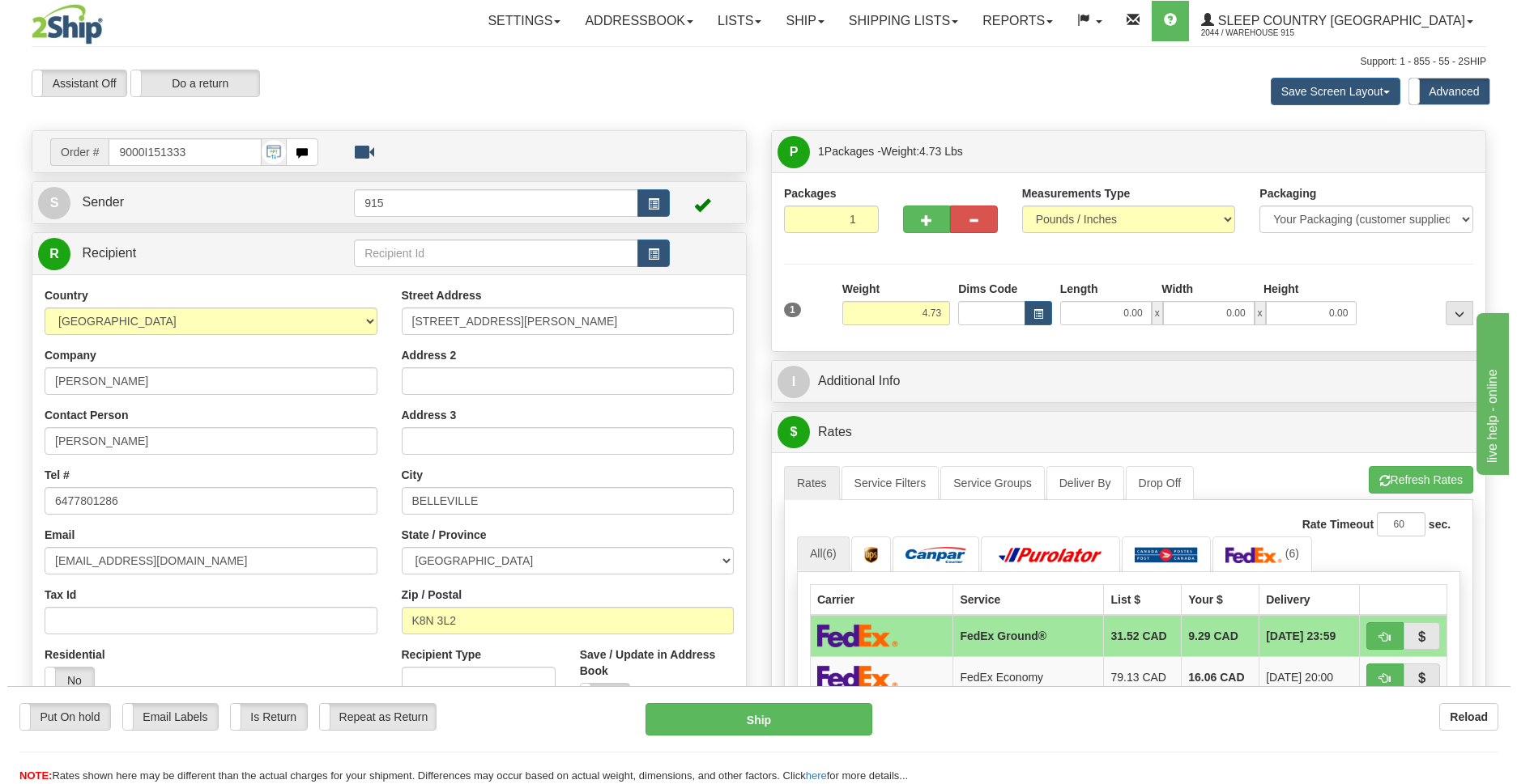
scroll to position [353, 0]
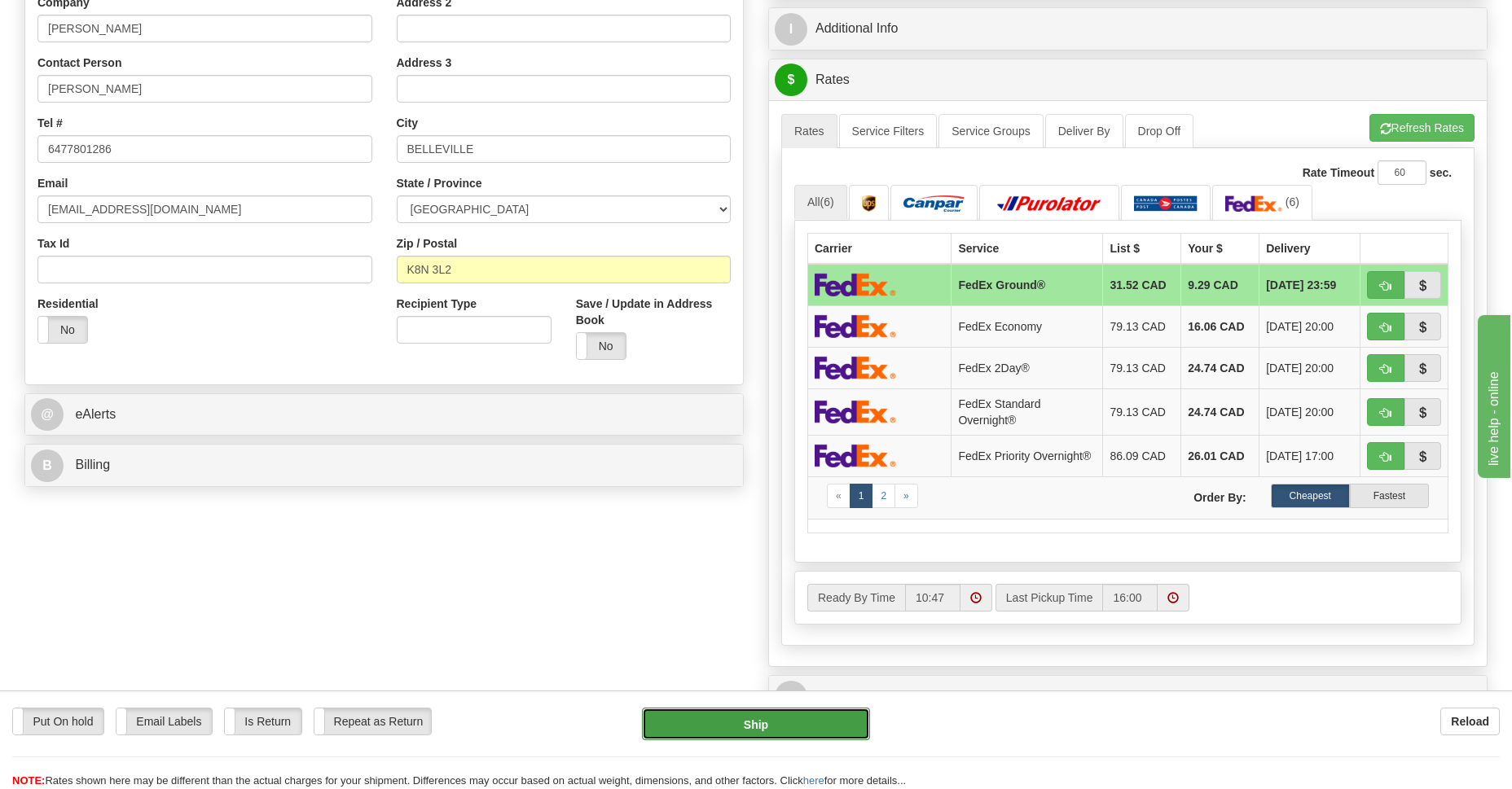
click at [786, 728] on button "Ship" at bounding box center [755, 724] width 227 height 33
type input "92"
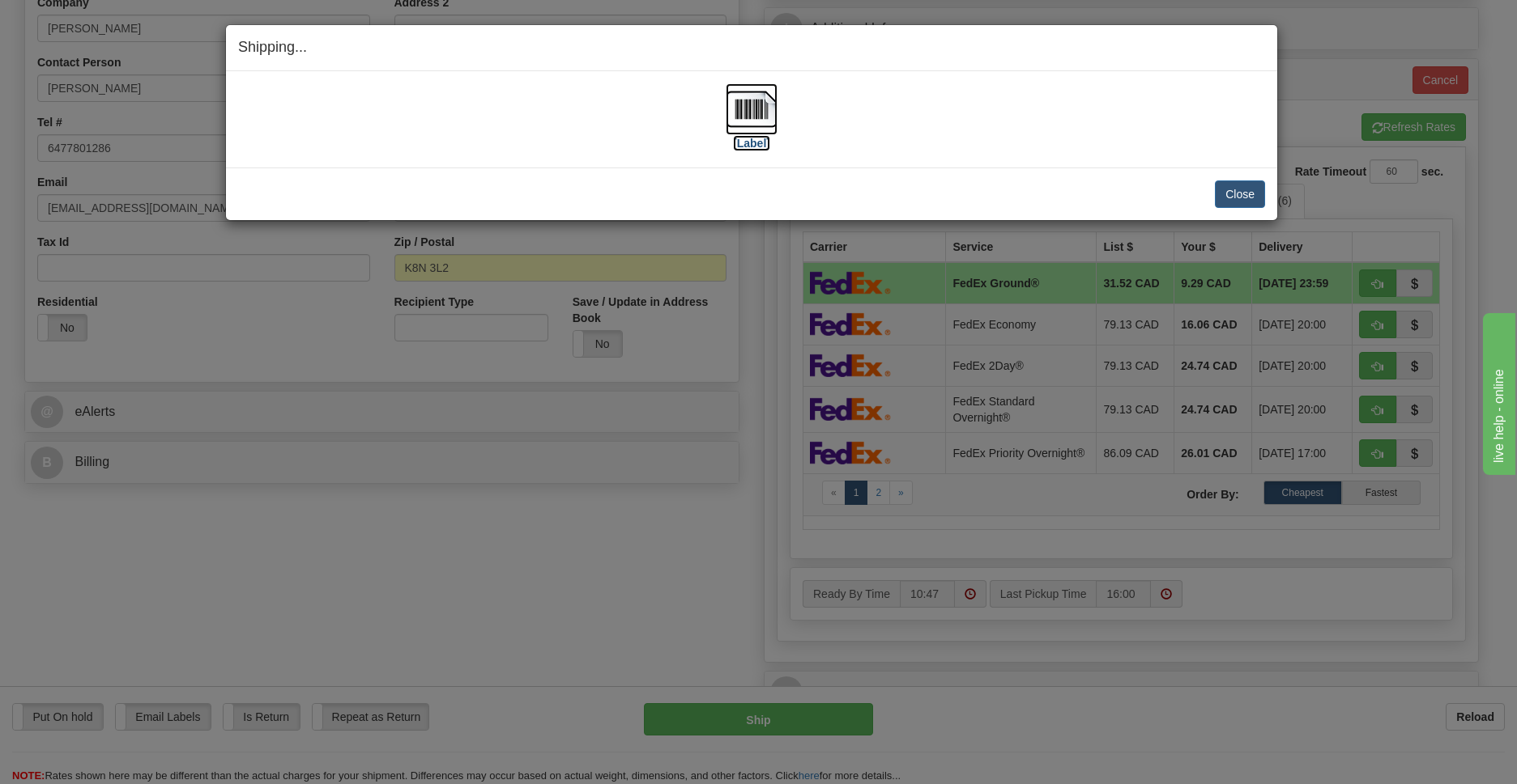
click at [758, 119] on img at bounding box center [752, 110] width 52 height 52
click at [1224, 192] on button "Close" at bounding box center [1240, 194] width 50 height 28
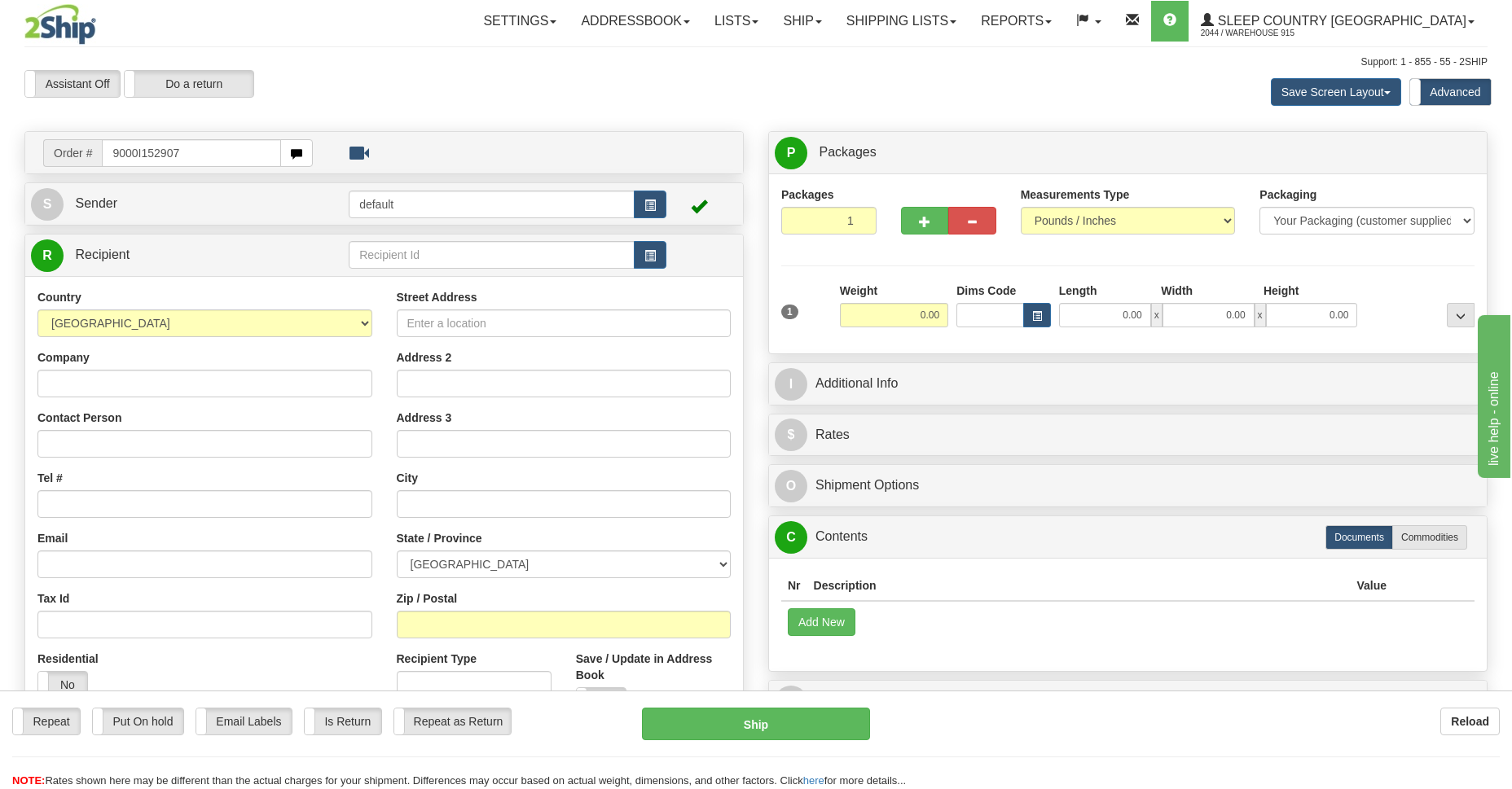
type input "9000I152907"
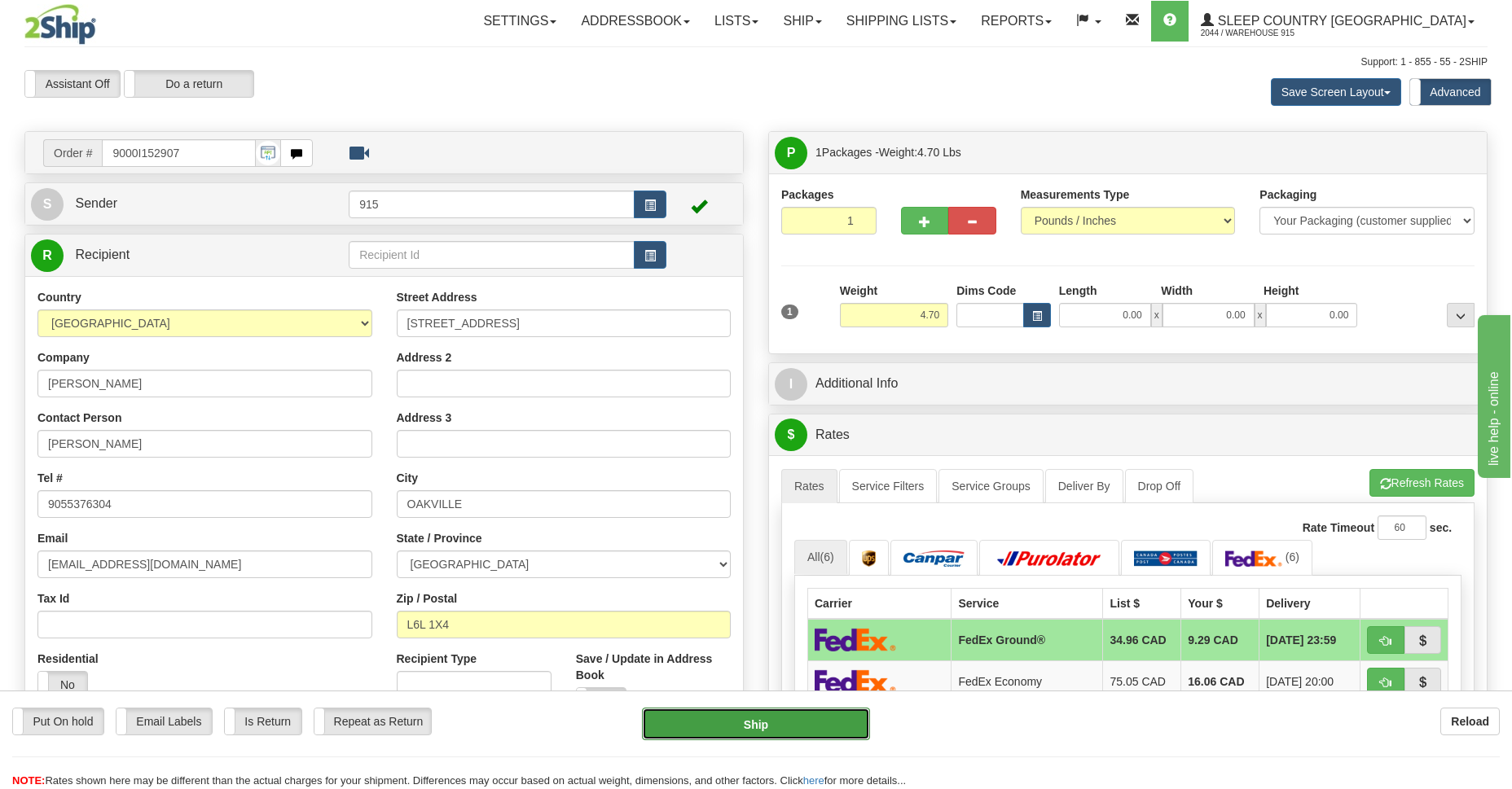
click at [753, 730] on button "Ship" at bounding box center [755, 724] width 227 height 33
type input "92"
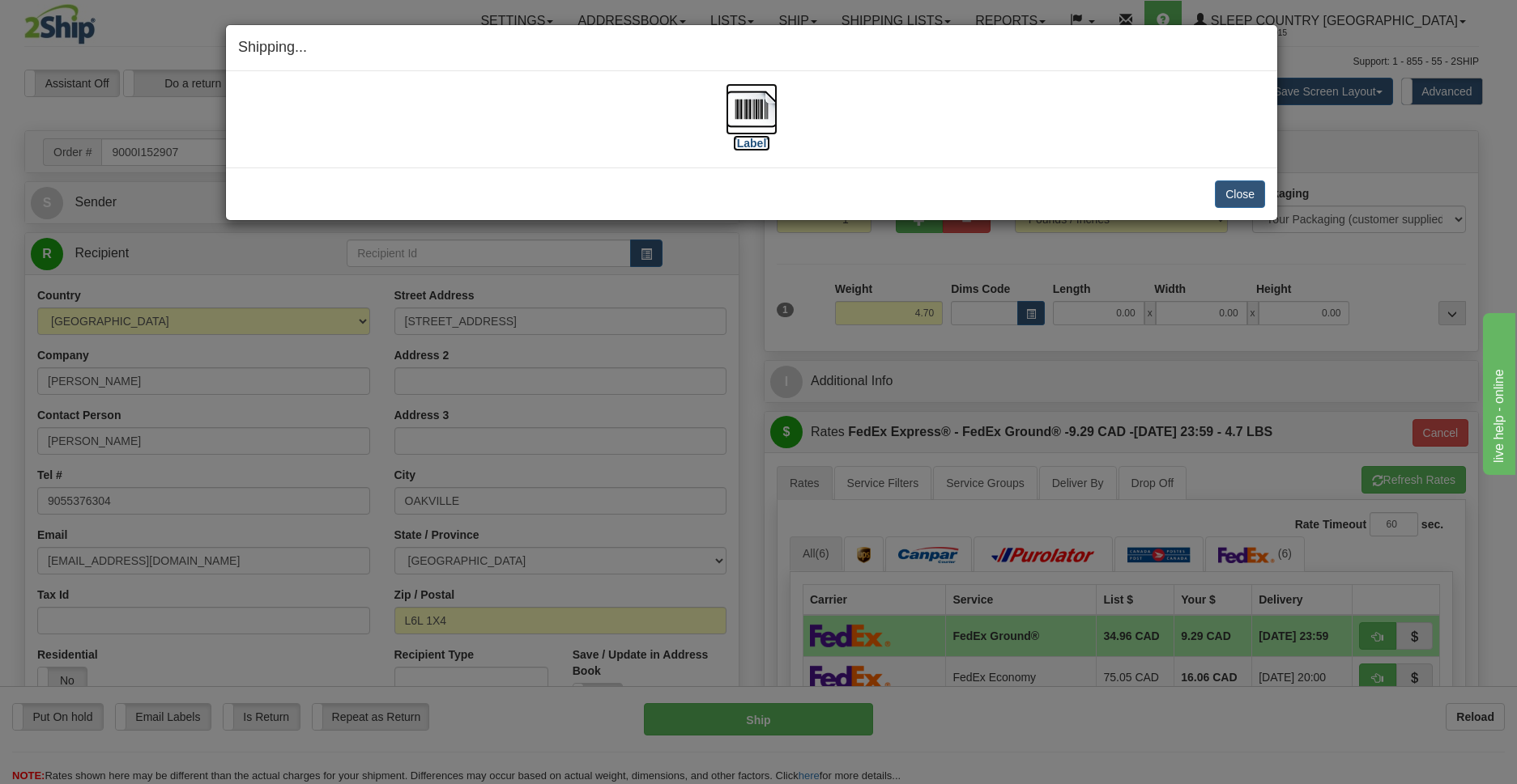
click at [754, 109] on img at bounding box center [752, 110] width 52 height 52
click at [1241, 194] on button "Close" at bounding box center [1240, 194] width 50 height 28
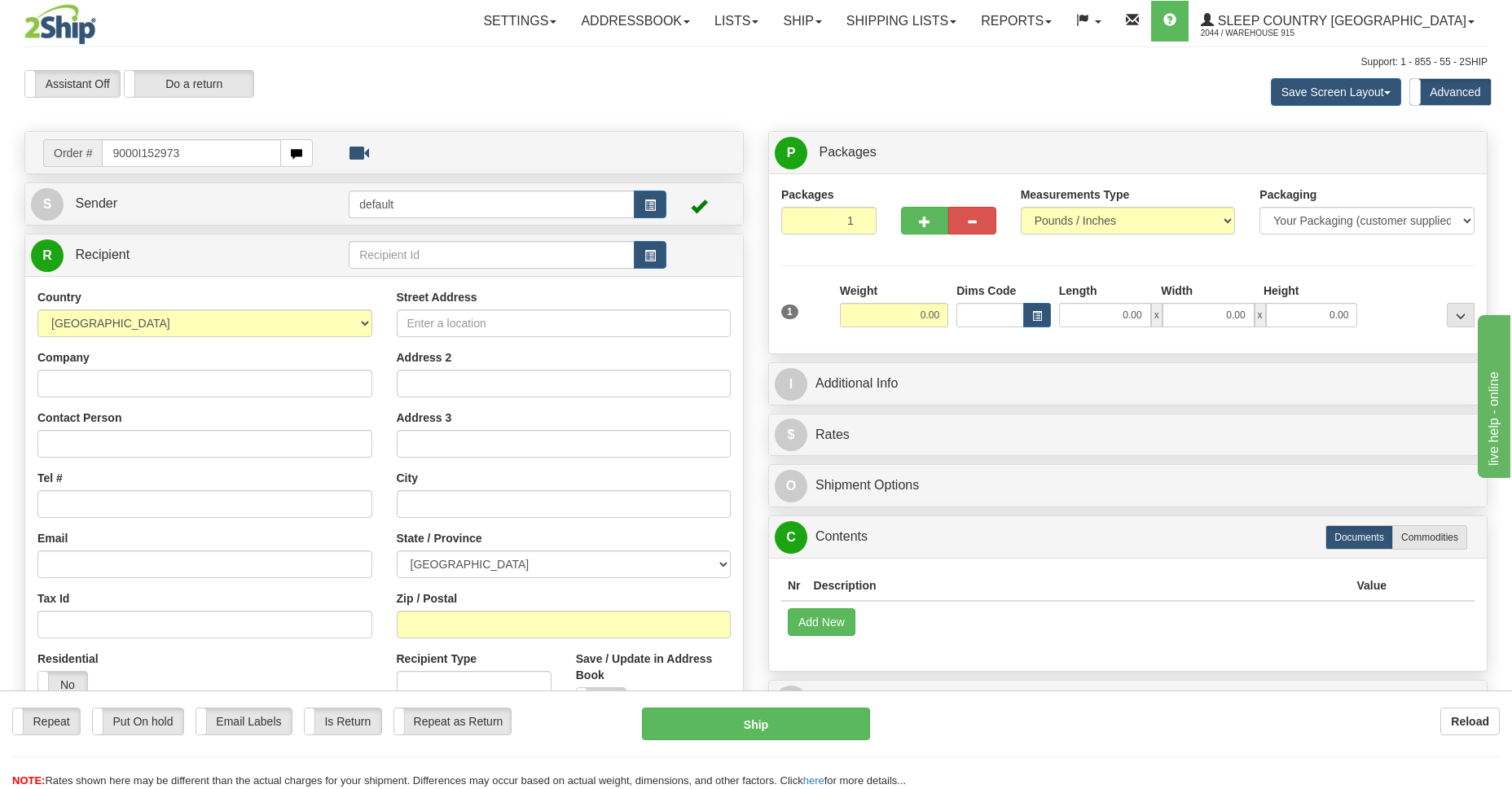
type input "9000I152973"
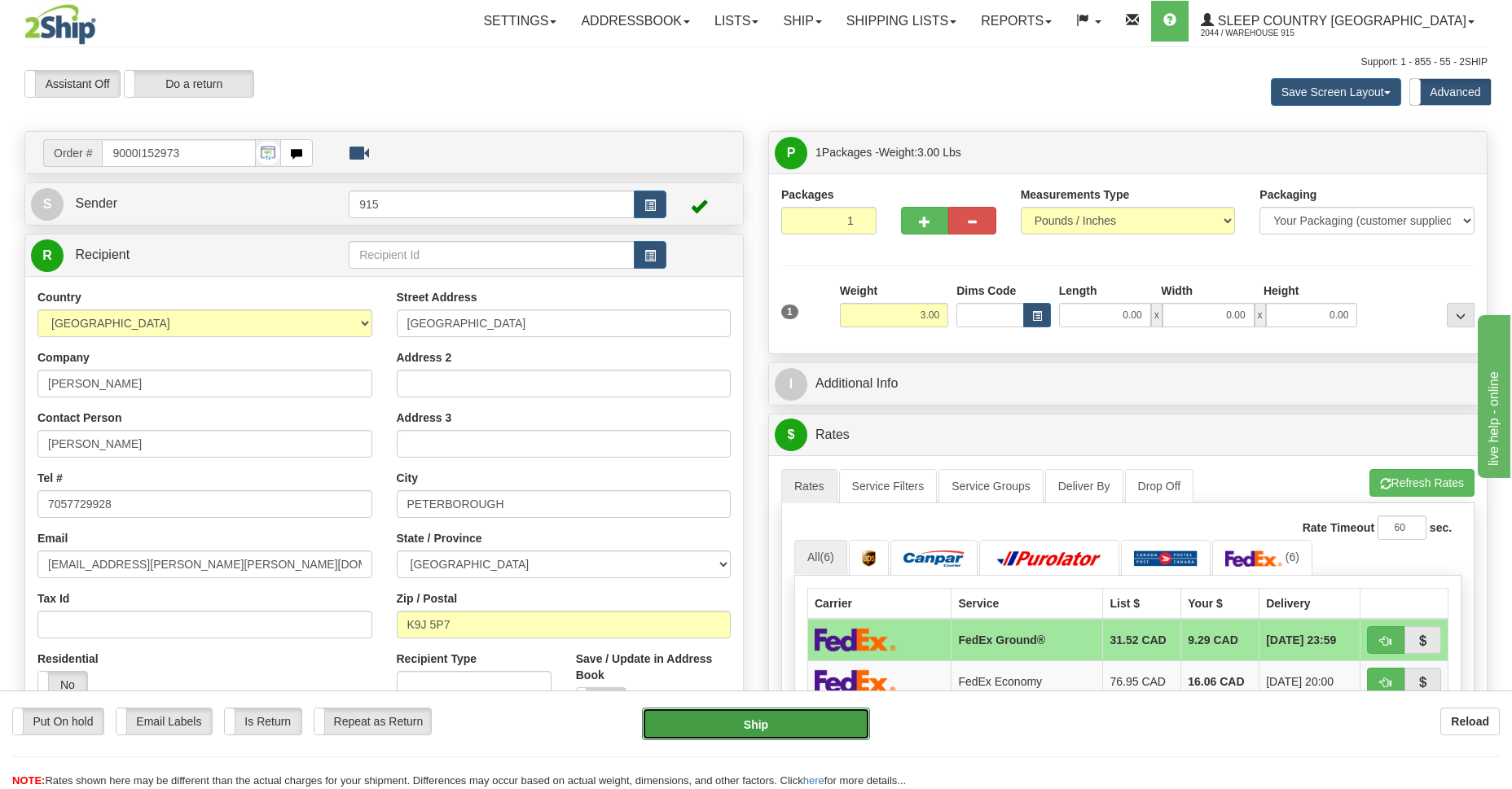
click at [740, 720] on button "Ship" at bounding box center [755, 724] width 227 height 33
type input "92"
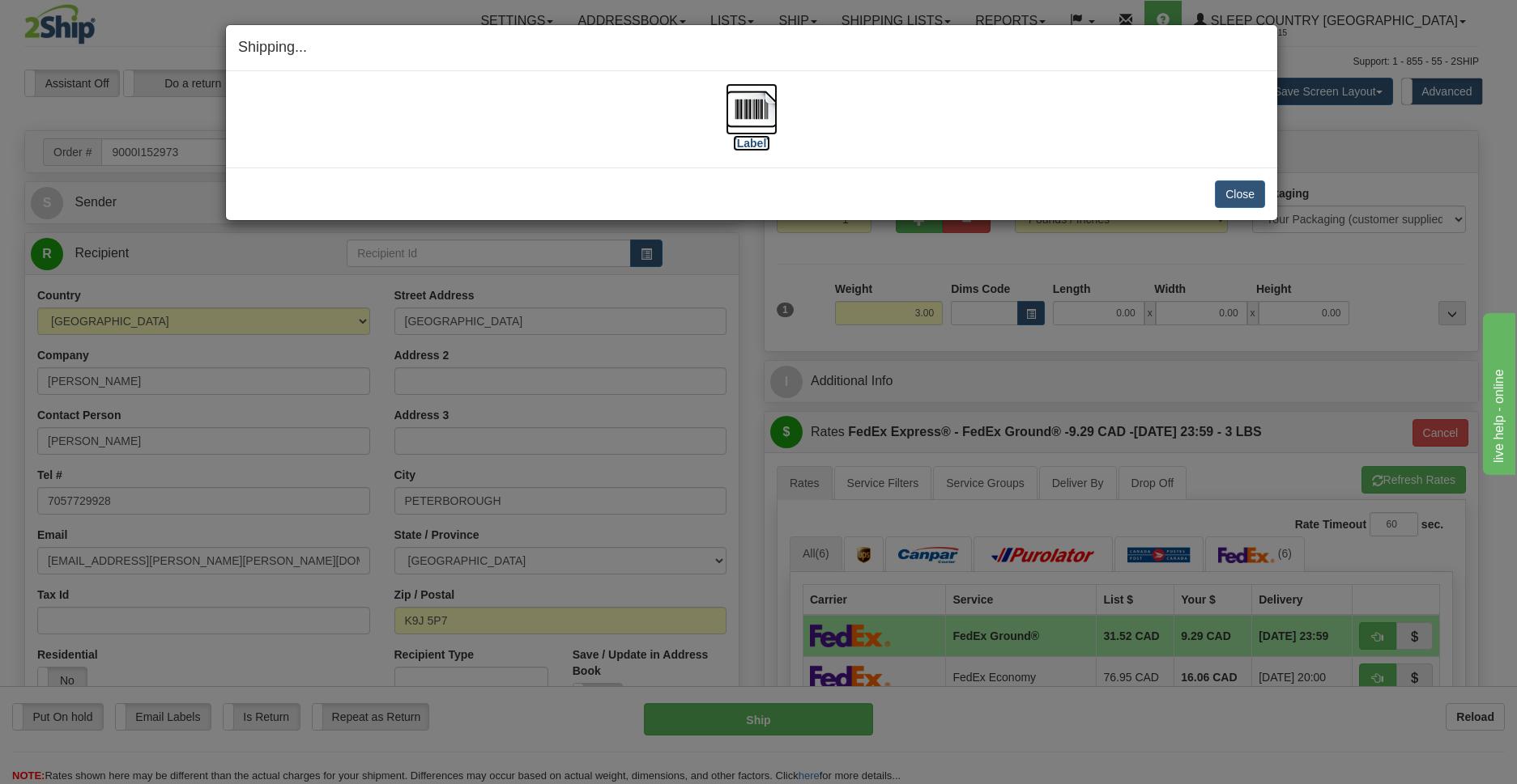
click at [763, 121] on img at bounding box center [752, 110] width 52 height 52
click at [1237, 194] on button "Close" at bounding box center [1240, 194] width 50 height 28
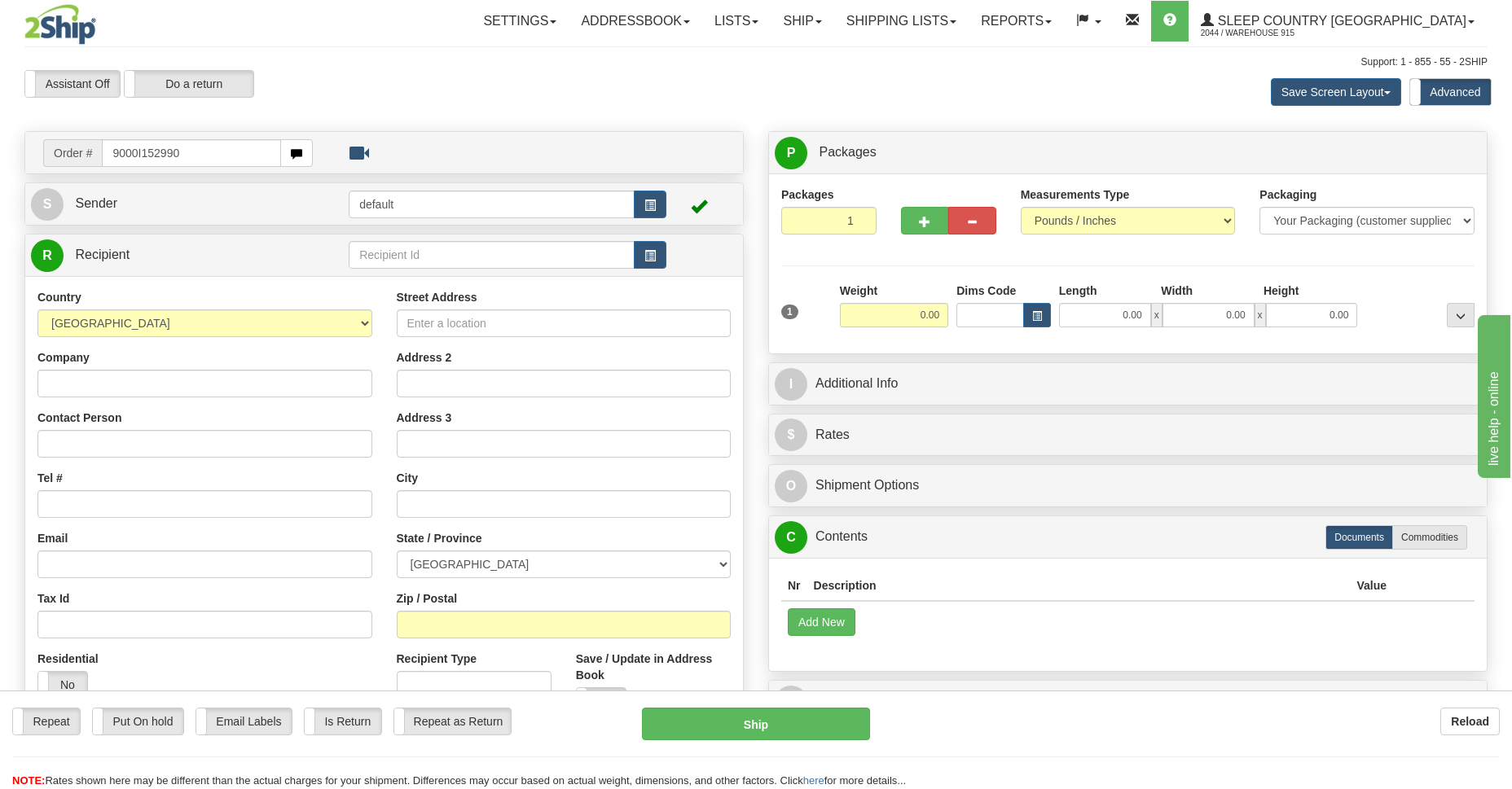
type input "9000I152990"
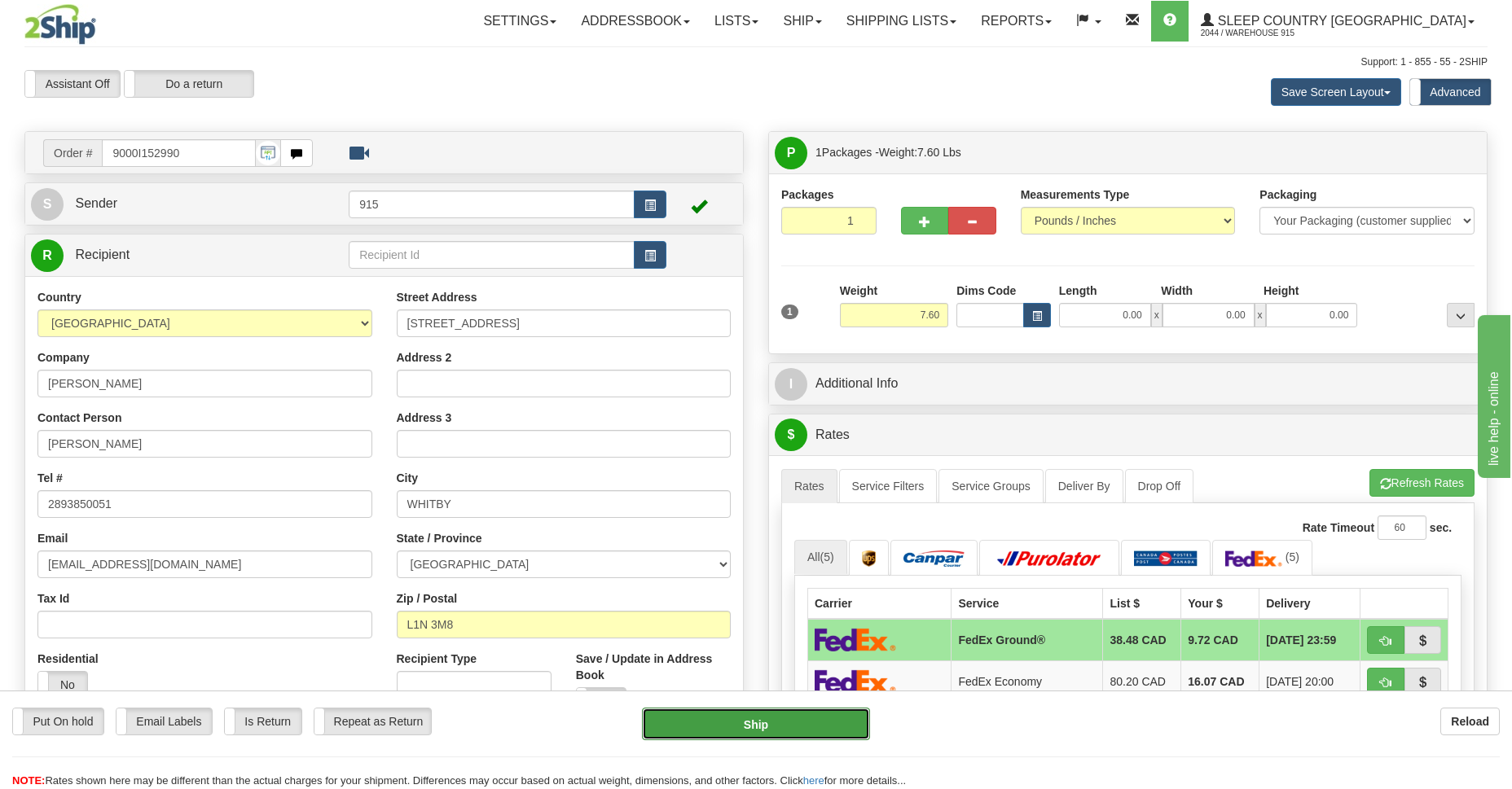
click at [707, 729] on button "Ship" at bounding box center [755, 724] width 227 height 33
type input "92"
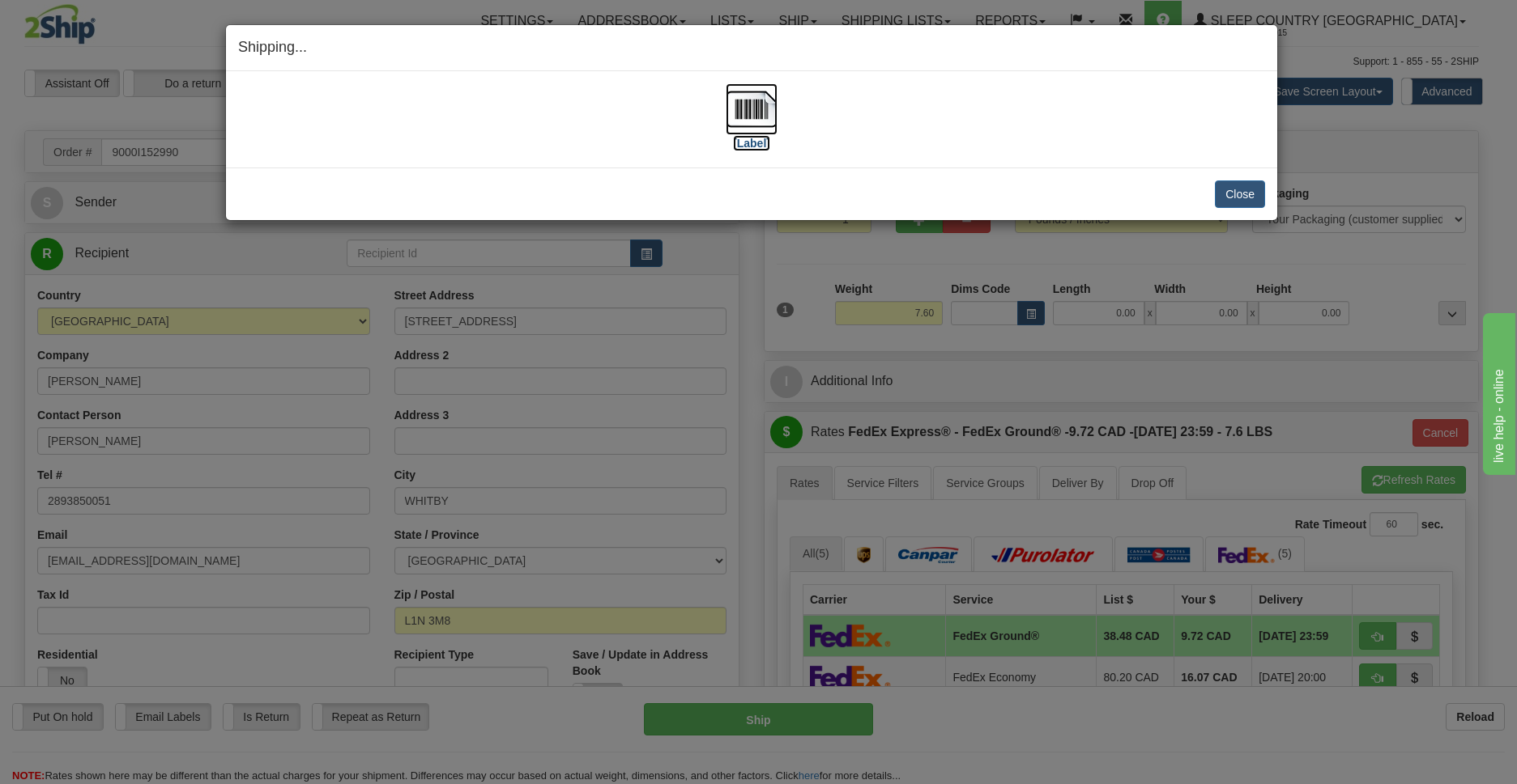
click at [752, 111] on img at bounding box center [752, 110] width 52 height 52
click at [1231, 198] on button "Close" at bounding box center [1240, 194] width 50 height 28
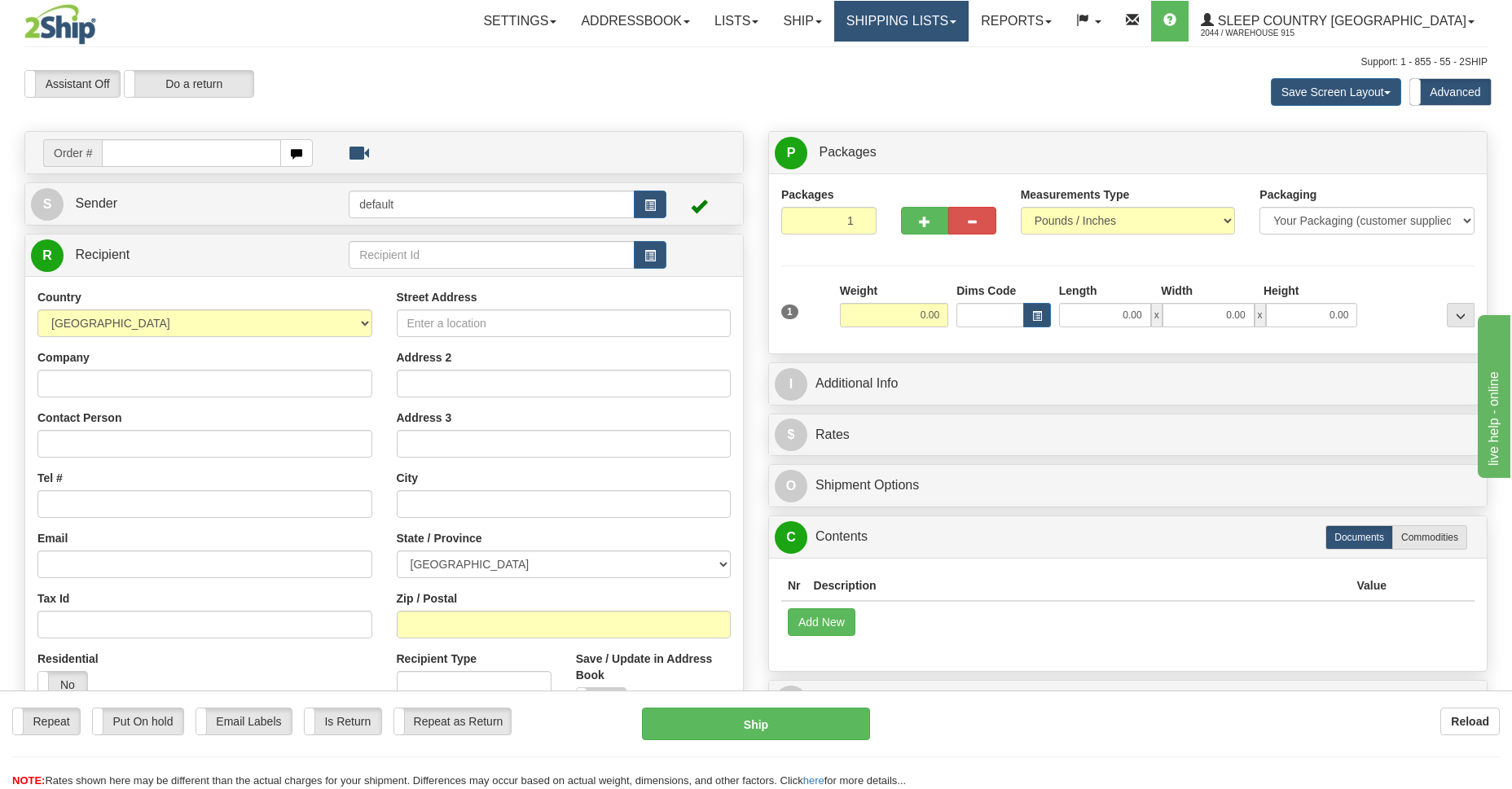
click at [969, 22] on link "Shipping lists" at bounding box center [901, 21] width 135 height 41
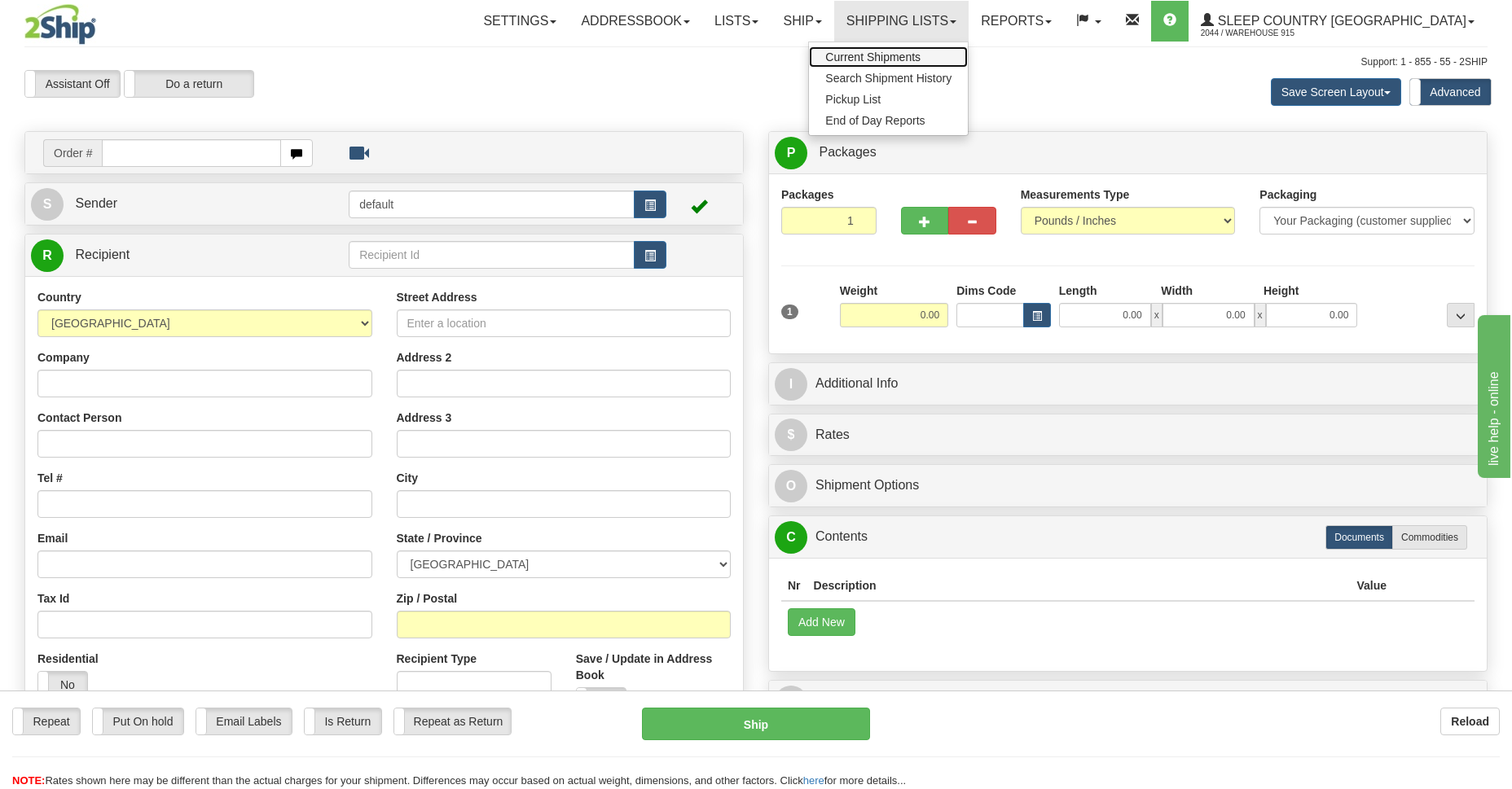
click at [920, 59] on span "Current Shipments" at bounding box center [873, 56] width 95 height 13
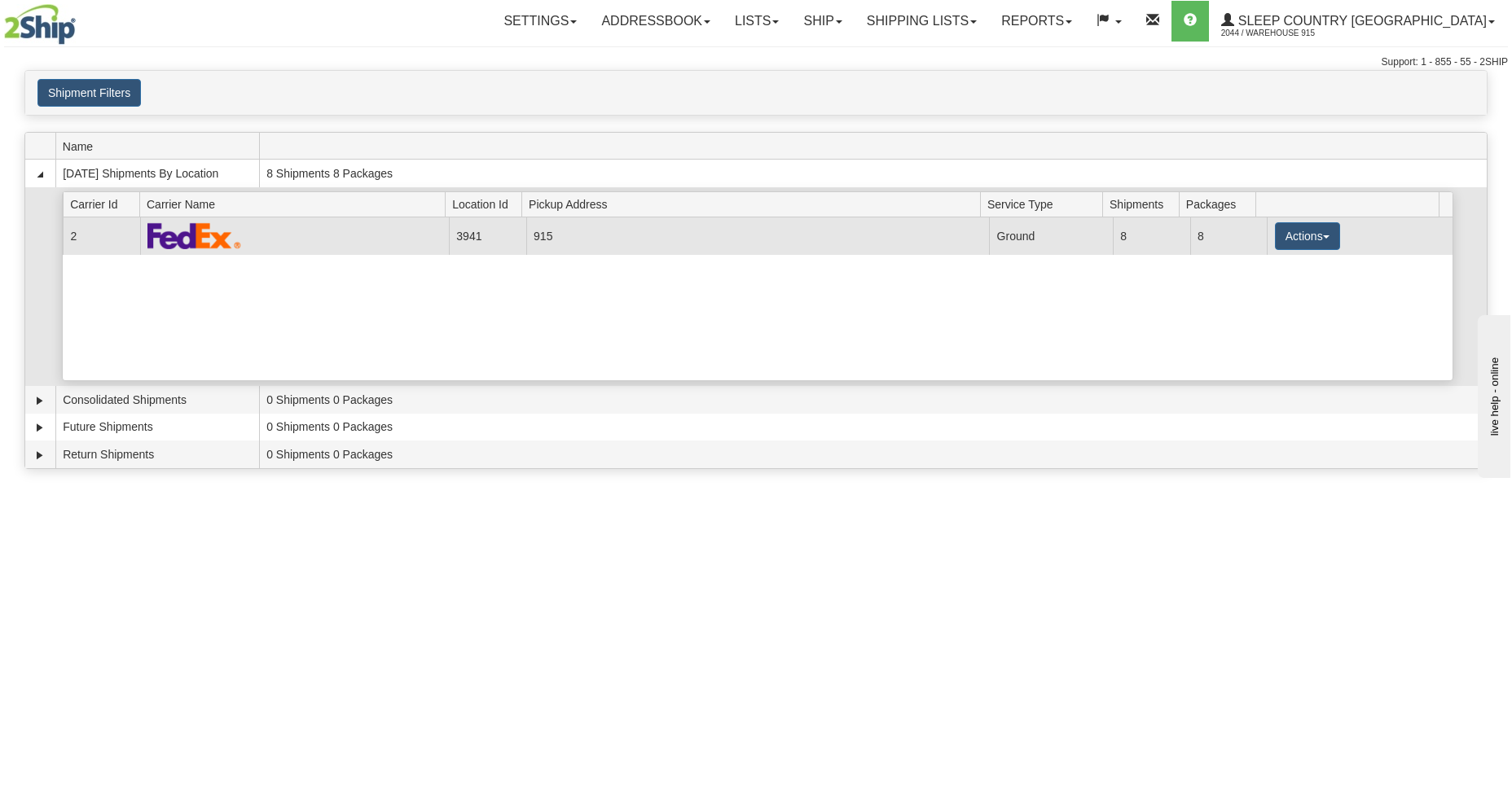
click at [910, 248] on td "915" at bounding box center [758, 236] width 463 height 36
click at [1285, 234] on button "Actions" at bounding box center [1307, 236] width 65 height 28
click at [1254, 269] on span "Details" at bounding box center [1246, 266] width 44 height 11
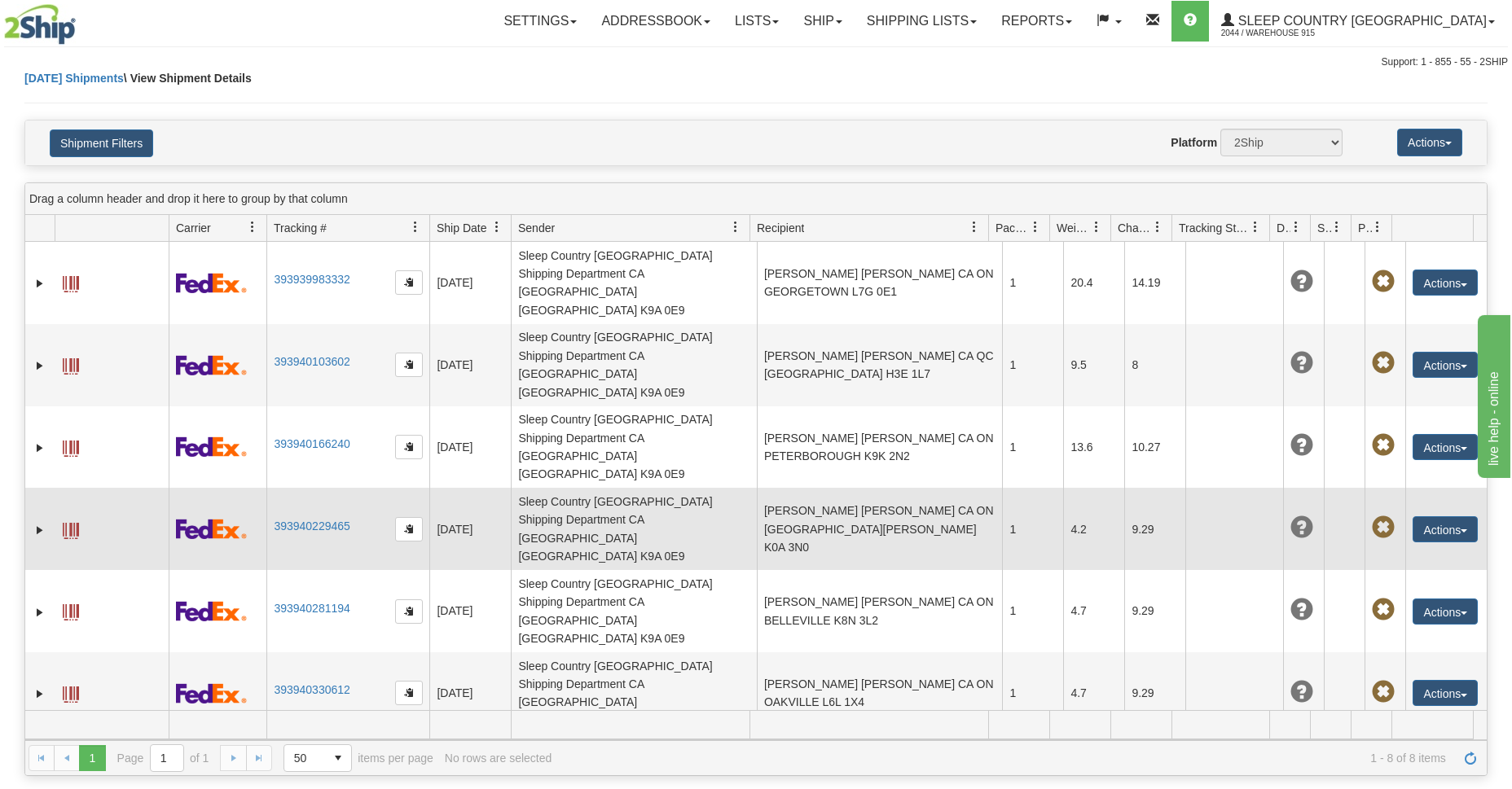
click at [67, 523] on span at bounding box center [70, 530] width 16 height 16
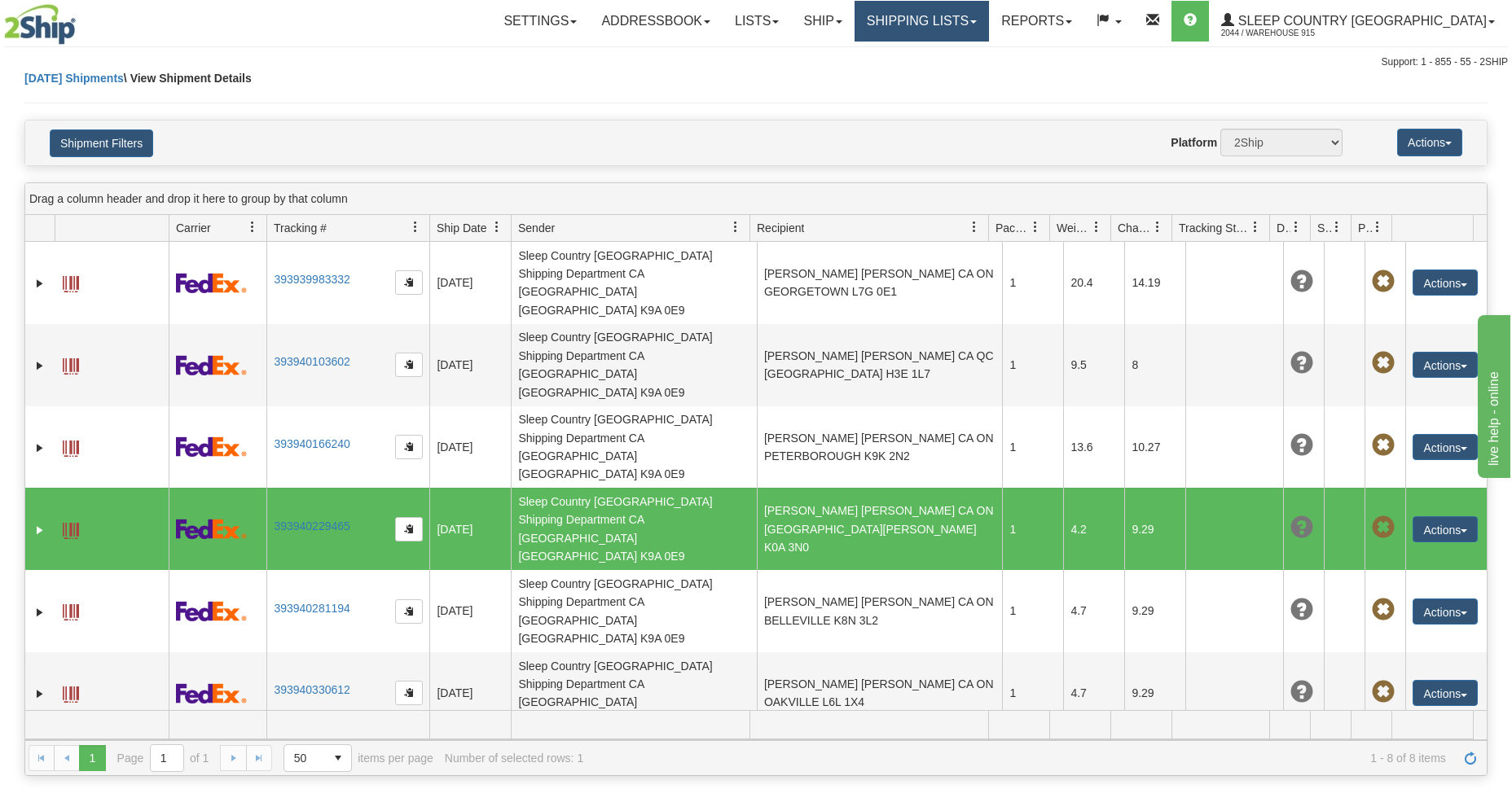
click at [986, 21] on link "Shipping lists" at bounding box center [921, 21] width 135 height 41
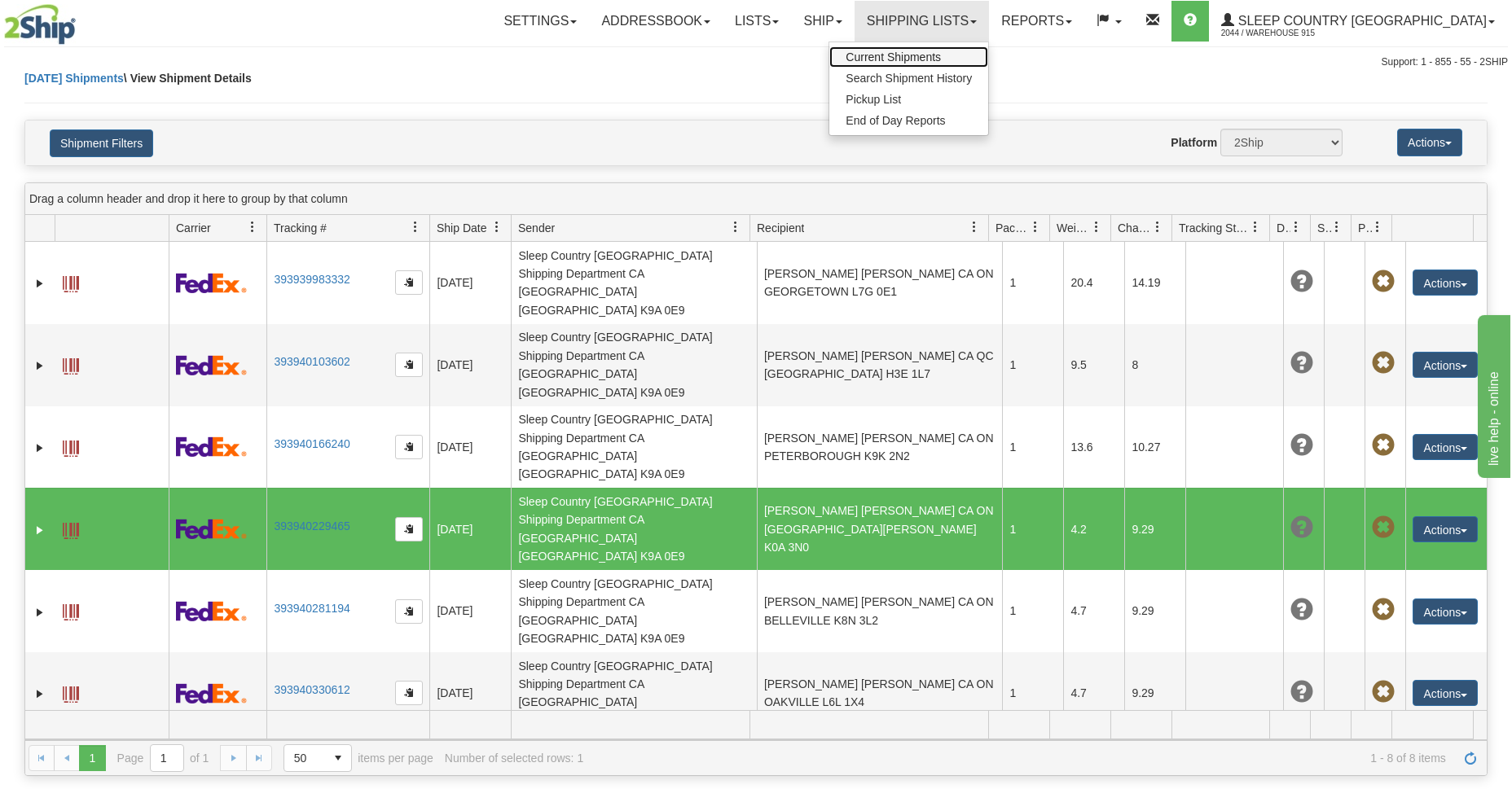
click at [941, 56] on span "Current Shipments" at bounding box center [893, 56] width 95 height 13
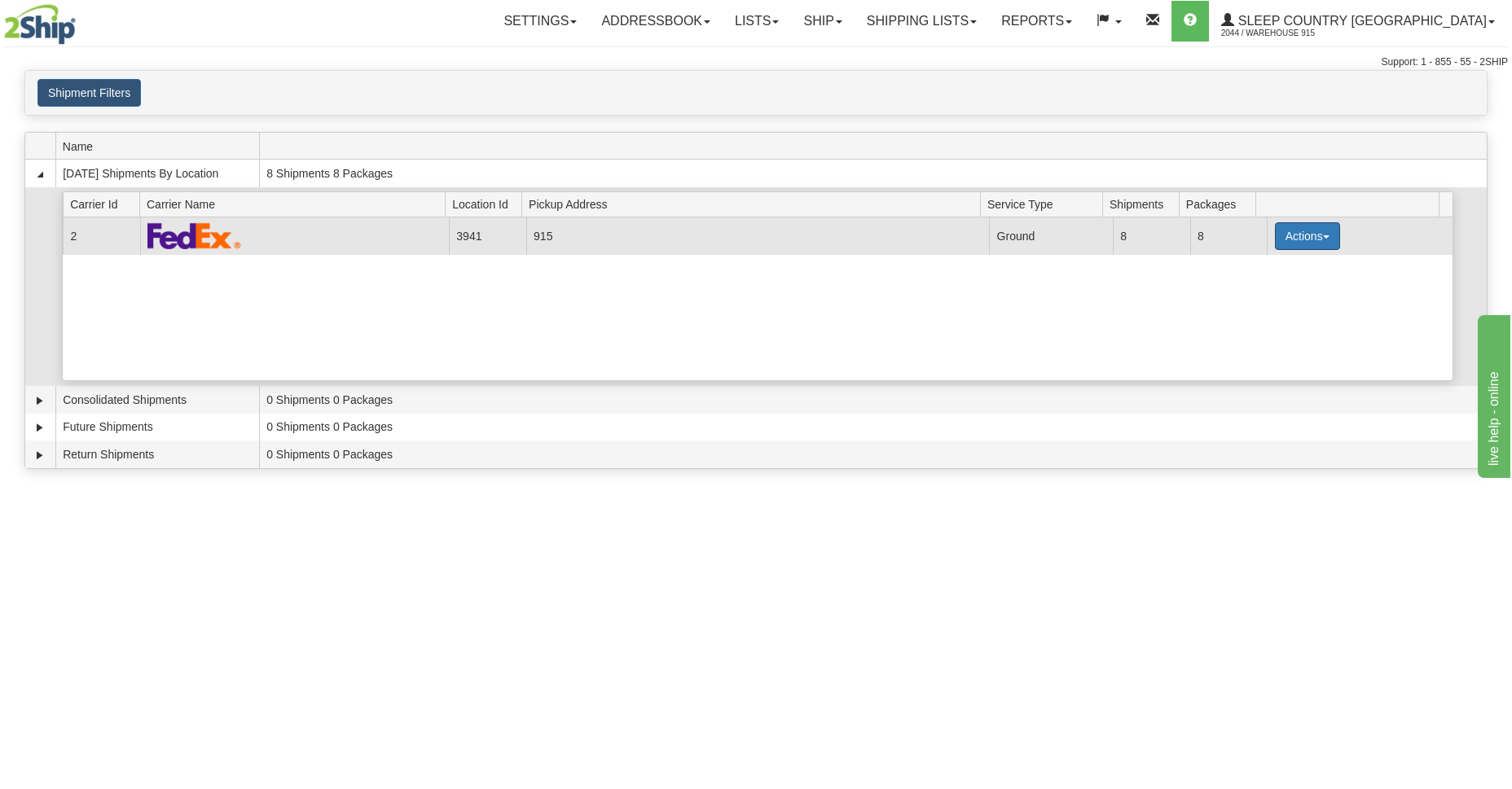
click at [1311, 239] on button "Actions" at bounding box center [1307, 236] width 65 height 28
click at [1250, 285] on span "Close" at bounding box center [1243, 287] width 37 height 11
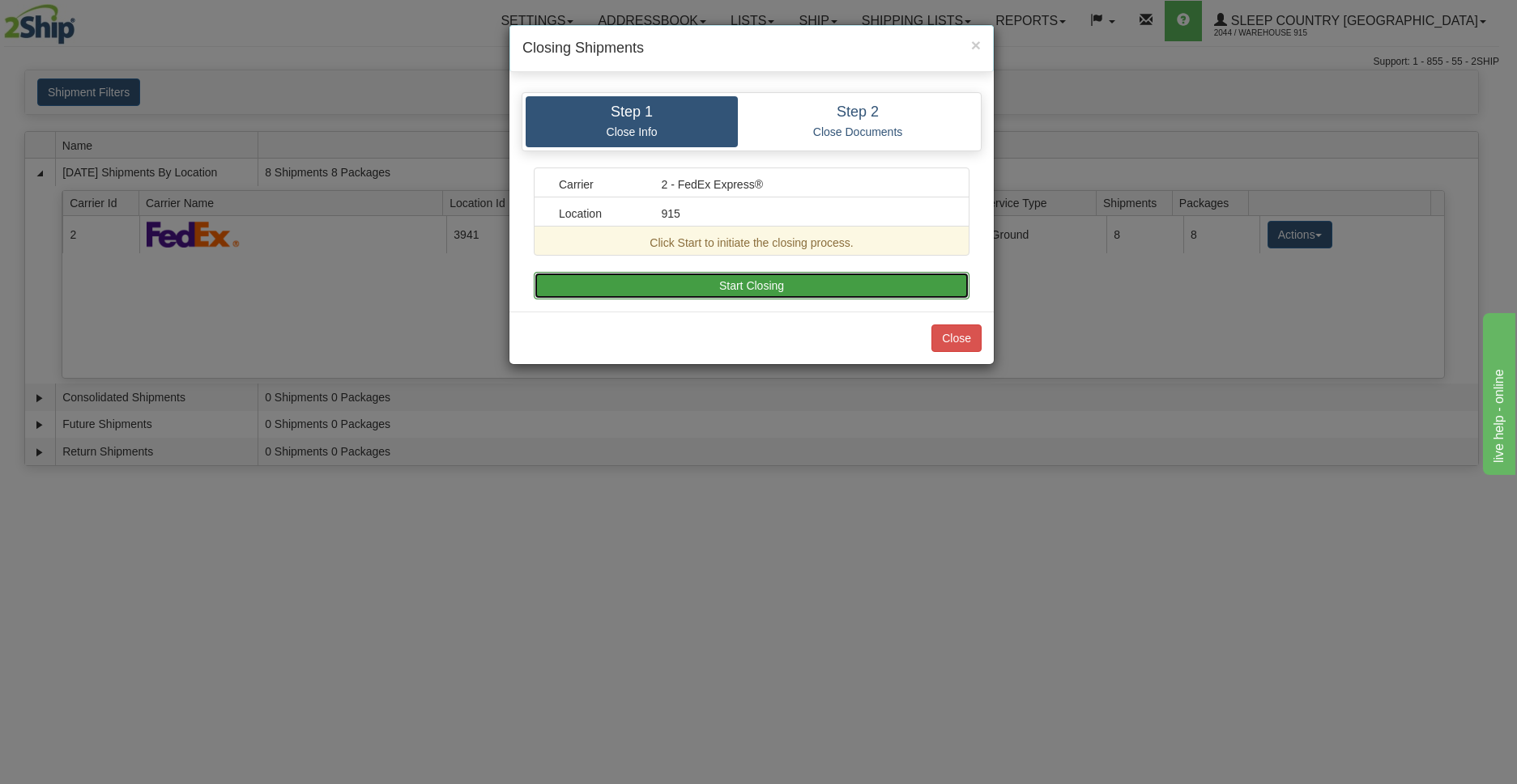
click at [750, 292] on button "Start Closing" at bounding box center [751, 285] width 436 height 28
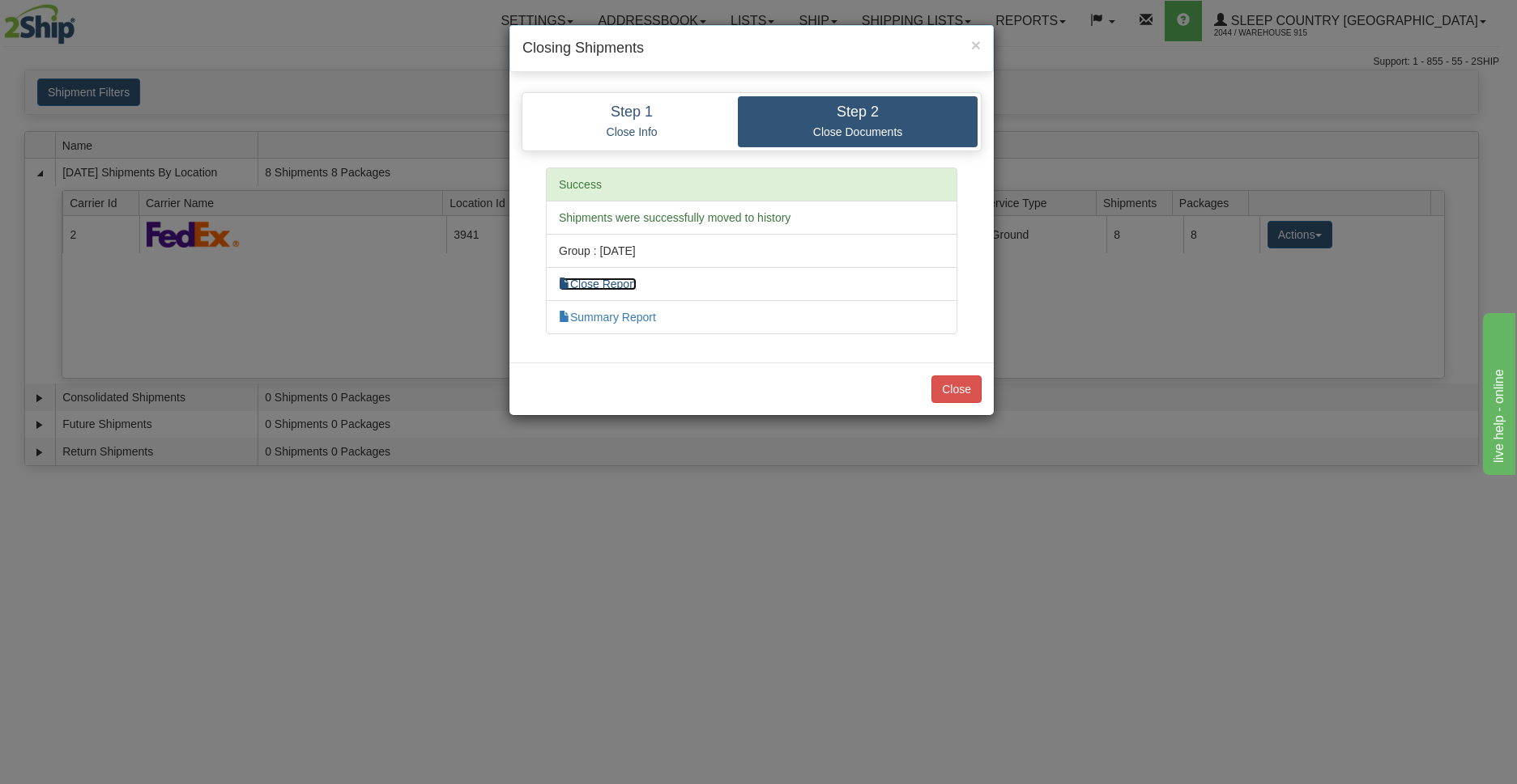
click at [594, 283] on link "Close Report" at bounding box center [598, 284] width 78 height 13
click at [955, 392] on button "Close" at bounding box center [956, 389] width 50 height 28
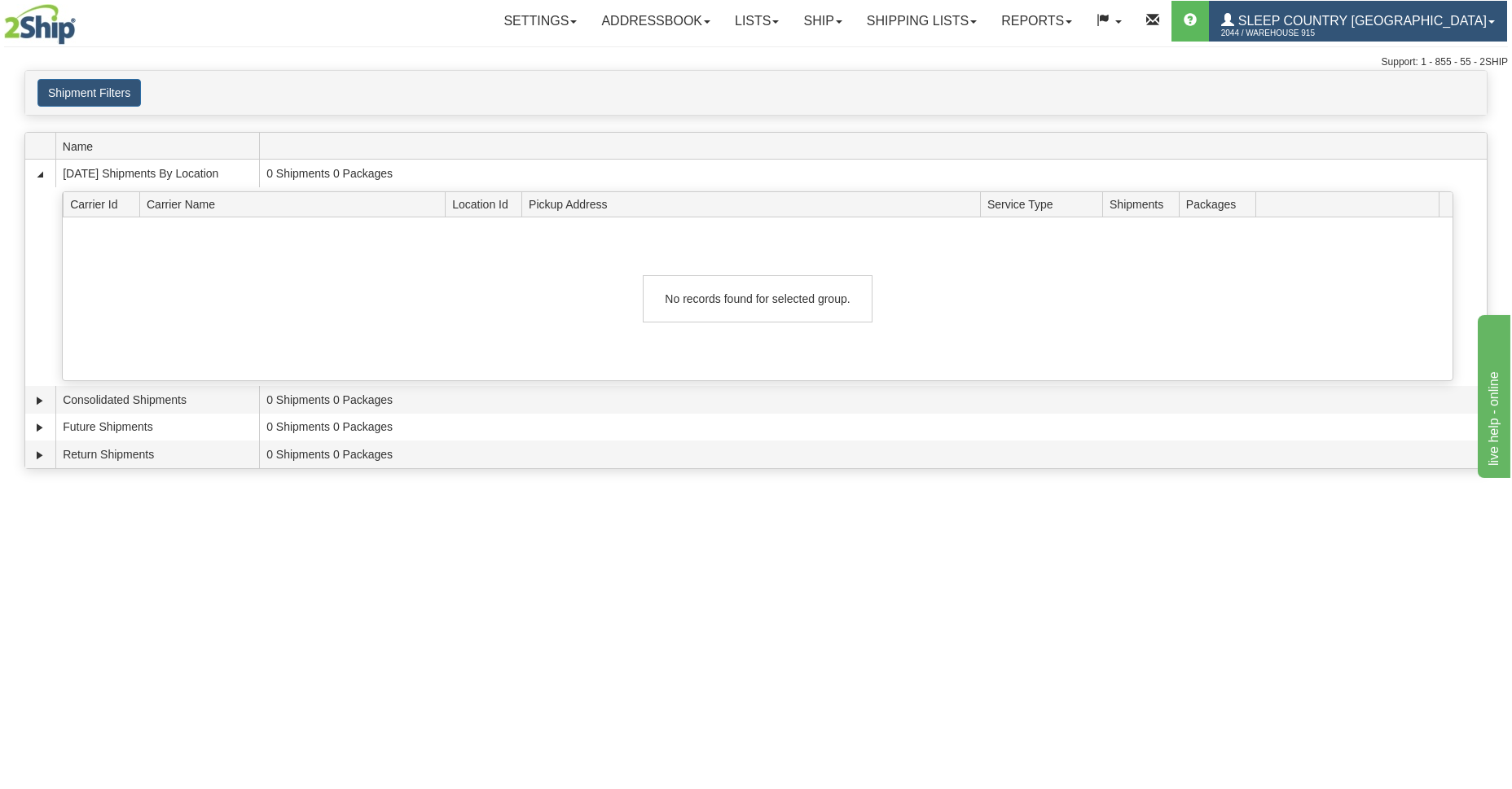
click at [1340, 28] on span "2044 / Warehouse 915" at bounding box center [1282, 33] width 122 height 16
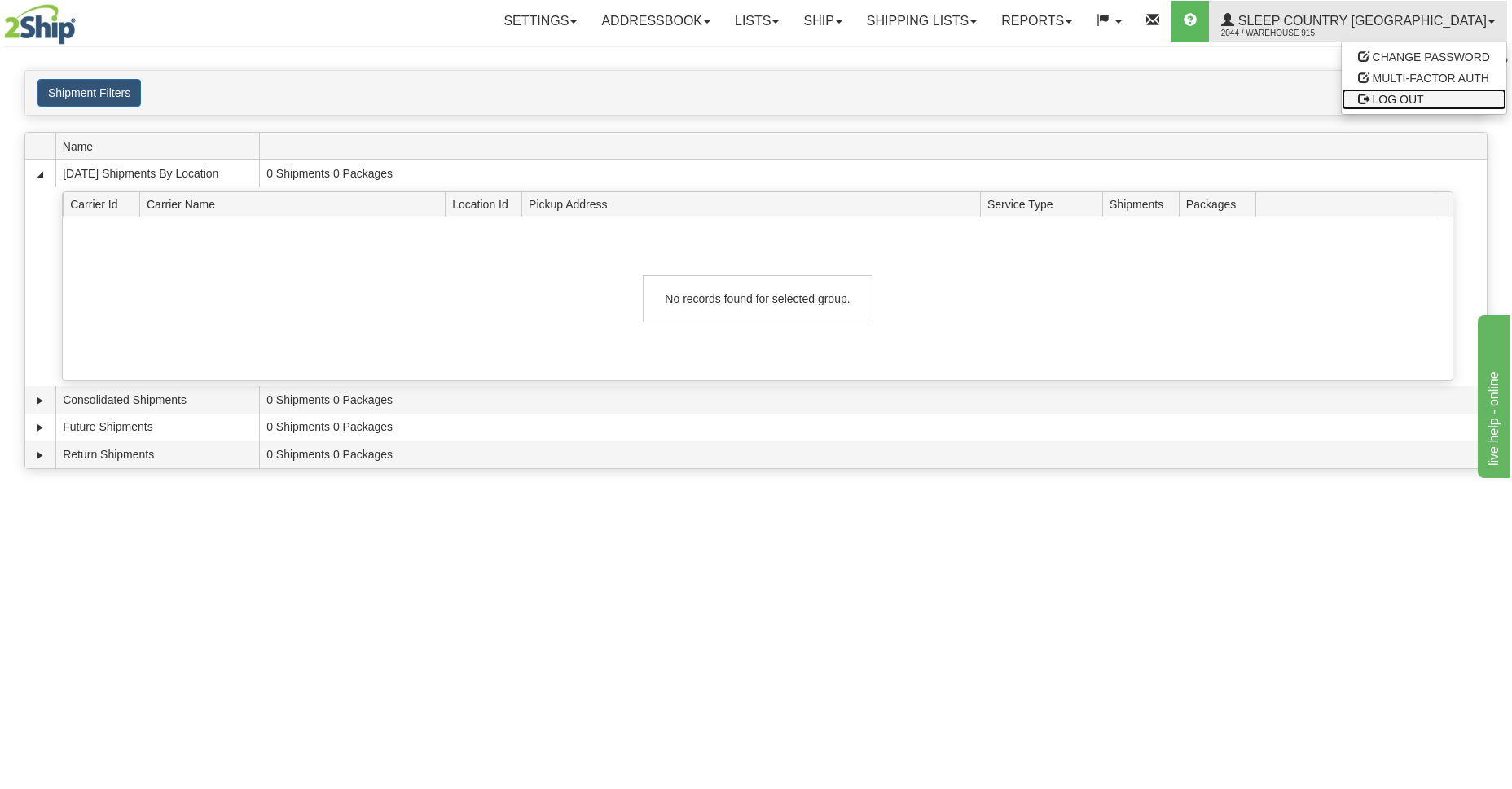
click at [1372, 98] on span "LOG OUT" at bounding box center [1397, 99] width 51 height 13
